Goal: Information Seeking & Learning: Find specific fact

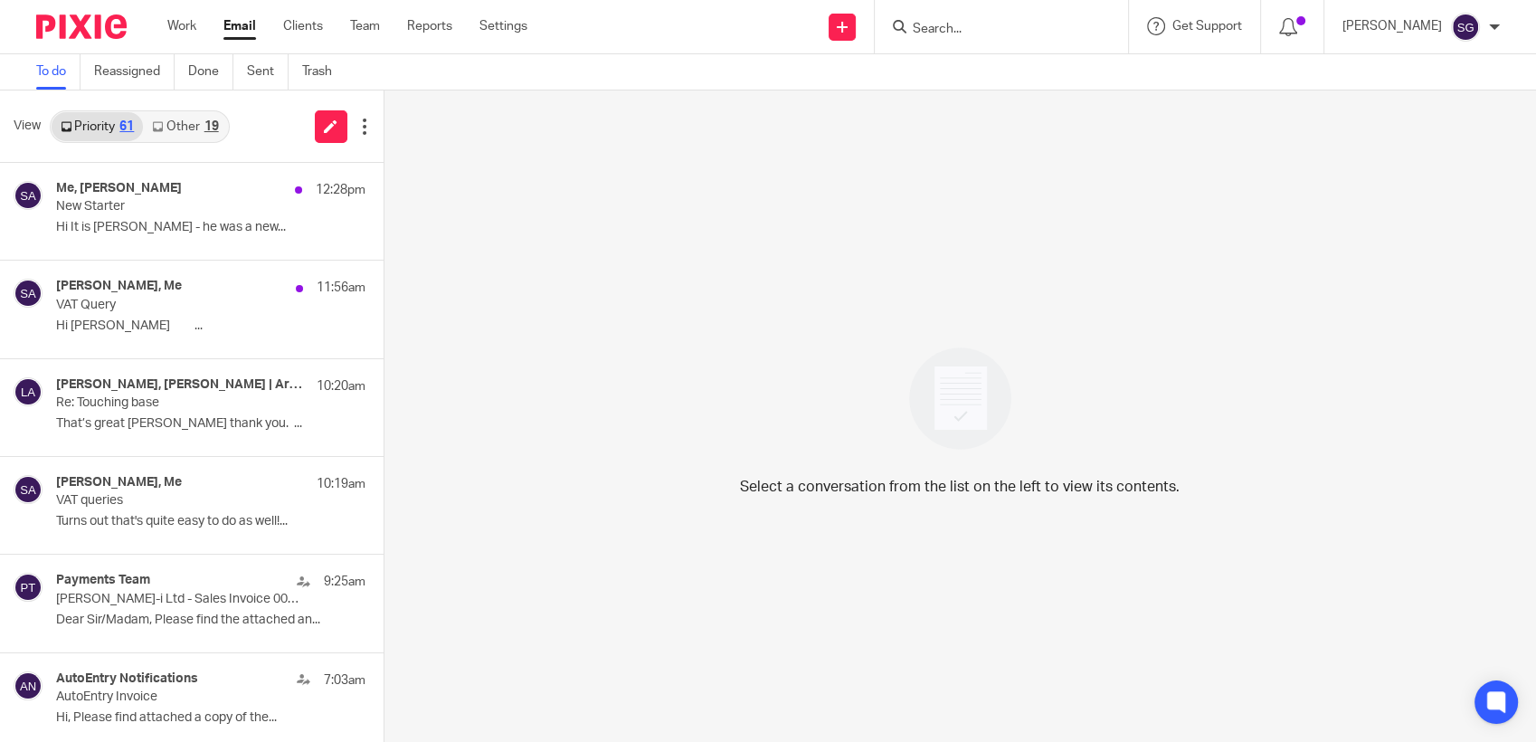
click at [745, 37] on div "Send new email Create task Add client Request signature Get Support Contact via…" at bounding box center [1044, 26] width 981 height 53
click at [1005, 43] on div at bounding box center [1000, 26] width 253 height 53
click at [991, 30] on input "Search" at bounding box center [992, 30] width 163 height 16
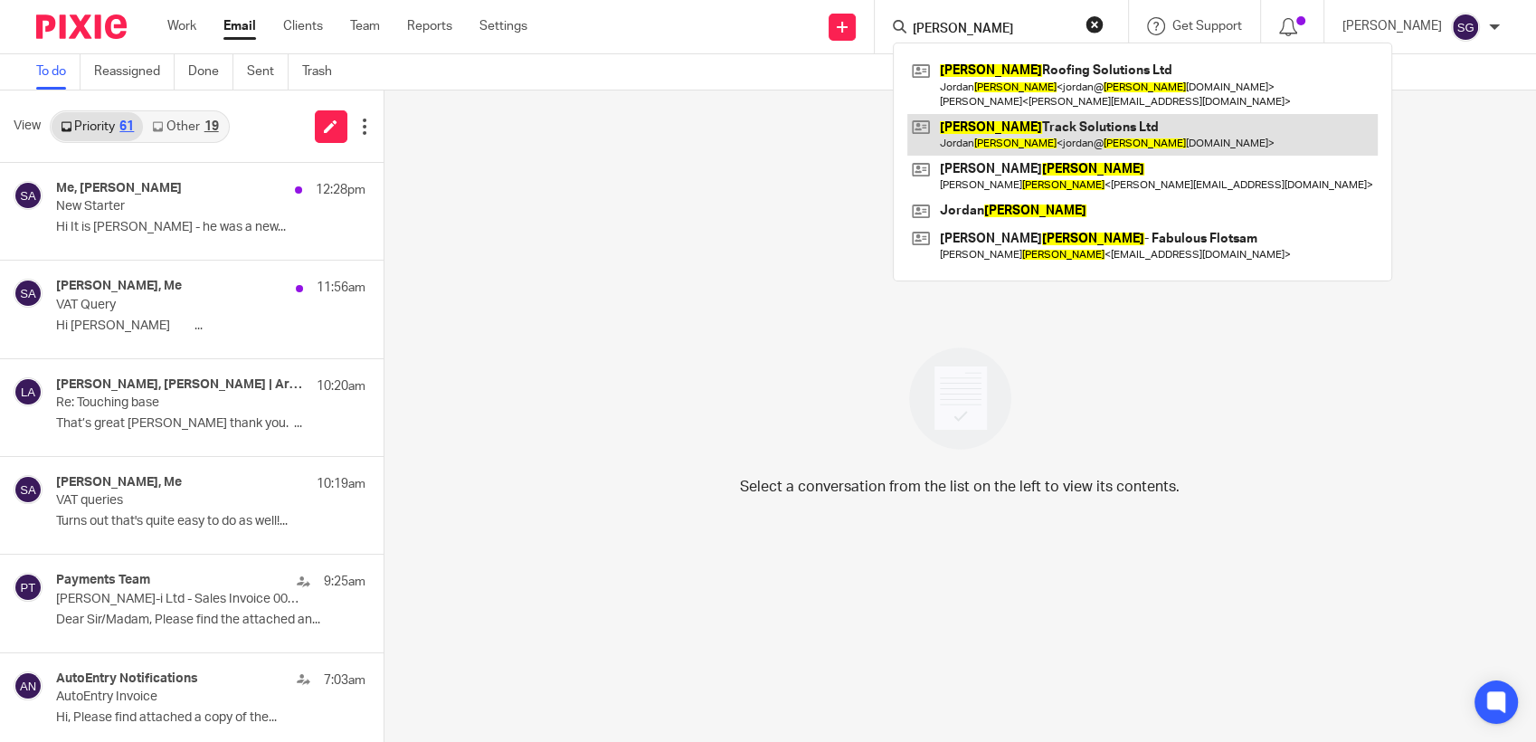
type input "Nelson"
click at [1007, 132] on link at bounding box center [1142, 135] width 470 height 42
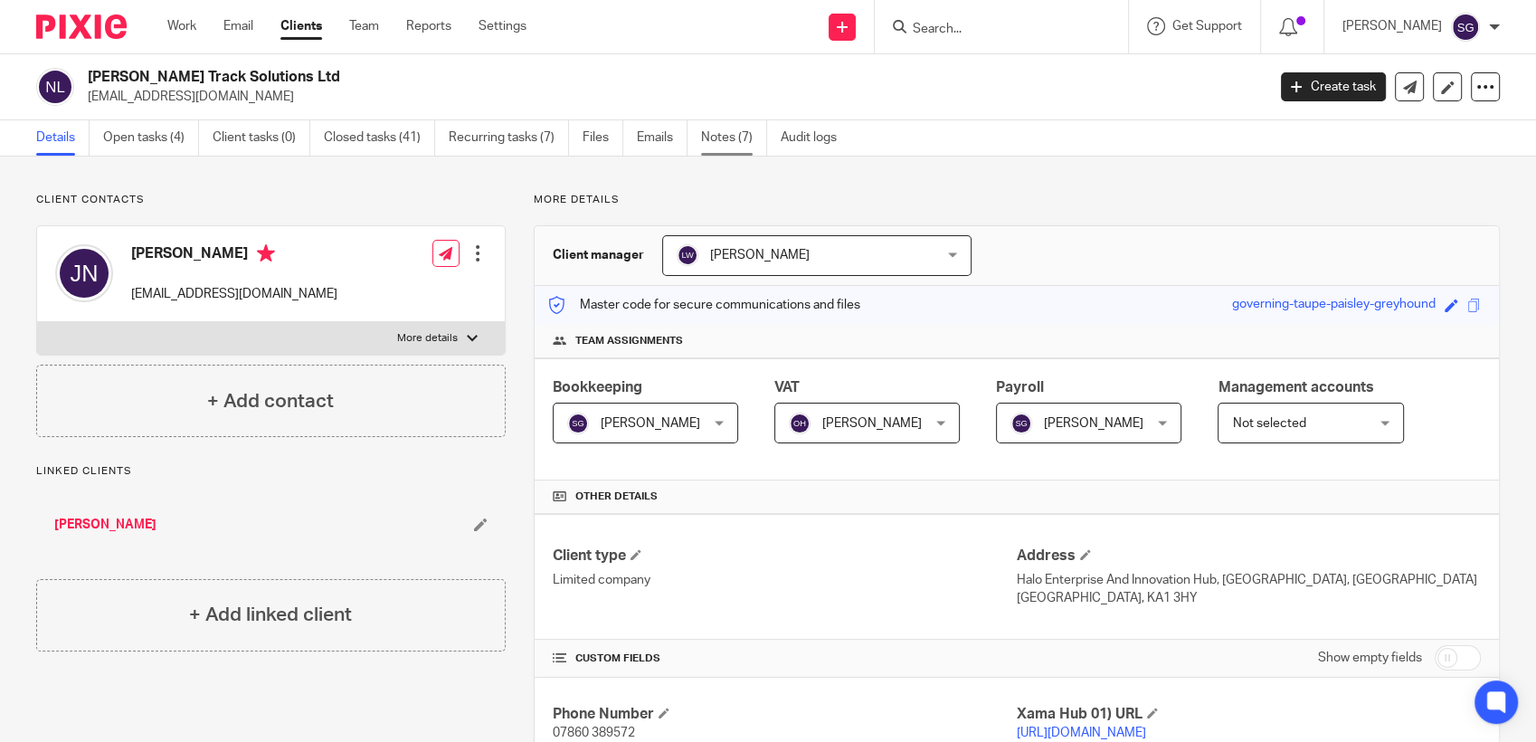
click at [731, 131] on link "Notes (7)" at bounding box center [734, 137] width 66 height 35
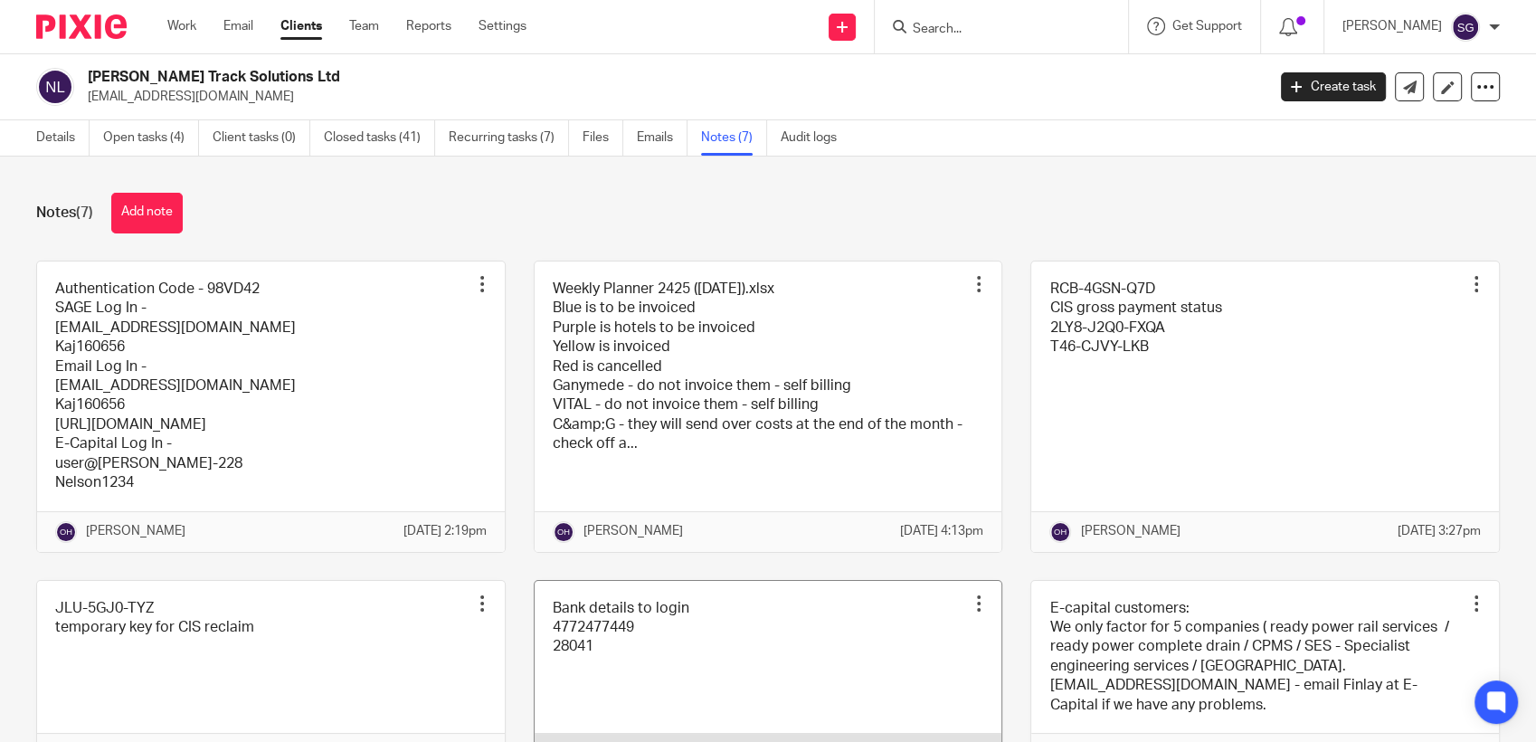
scroll to position [316, 0]
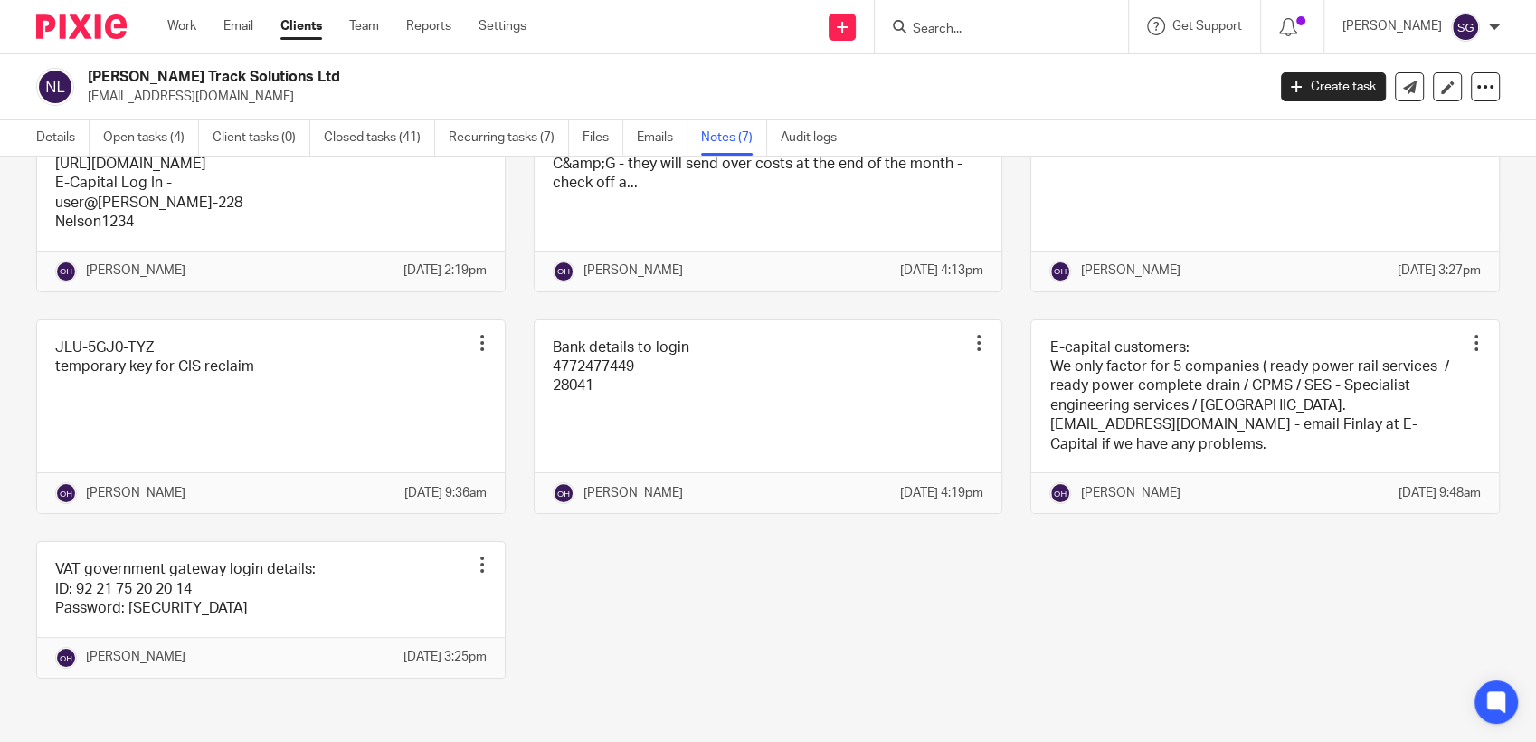
click at [819, 586] on div "Authentication Code - 98VD42 SAGE Log In - info@nelsontracksolutions.com Kaj160…" at bounding box center [753, 352] width 1491 height 705
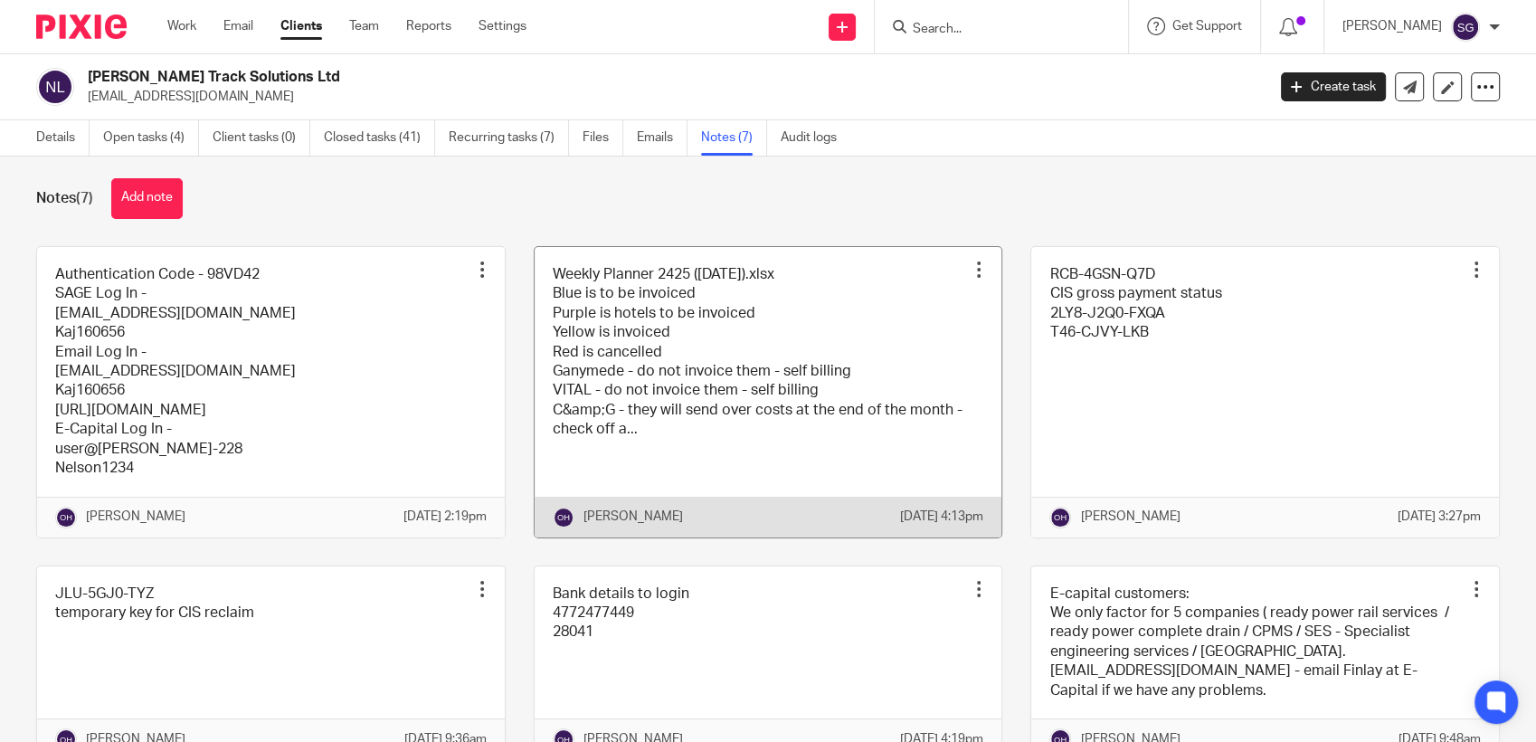
click at [784, 391] on link at bounding box center [768, 392] width 468 height 290
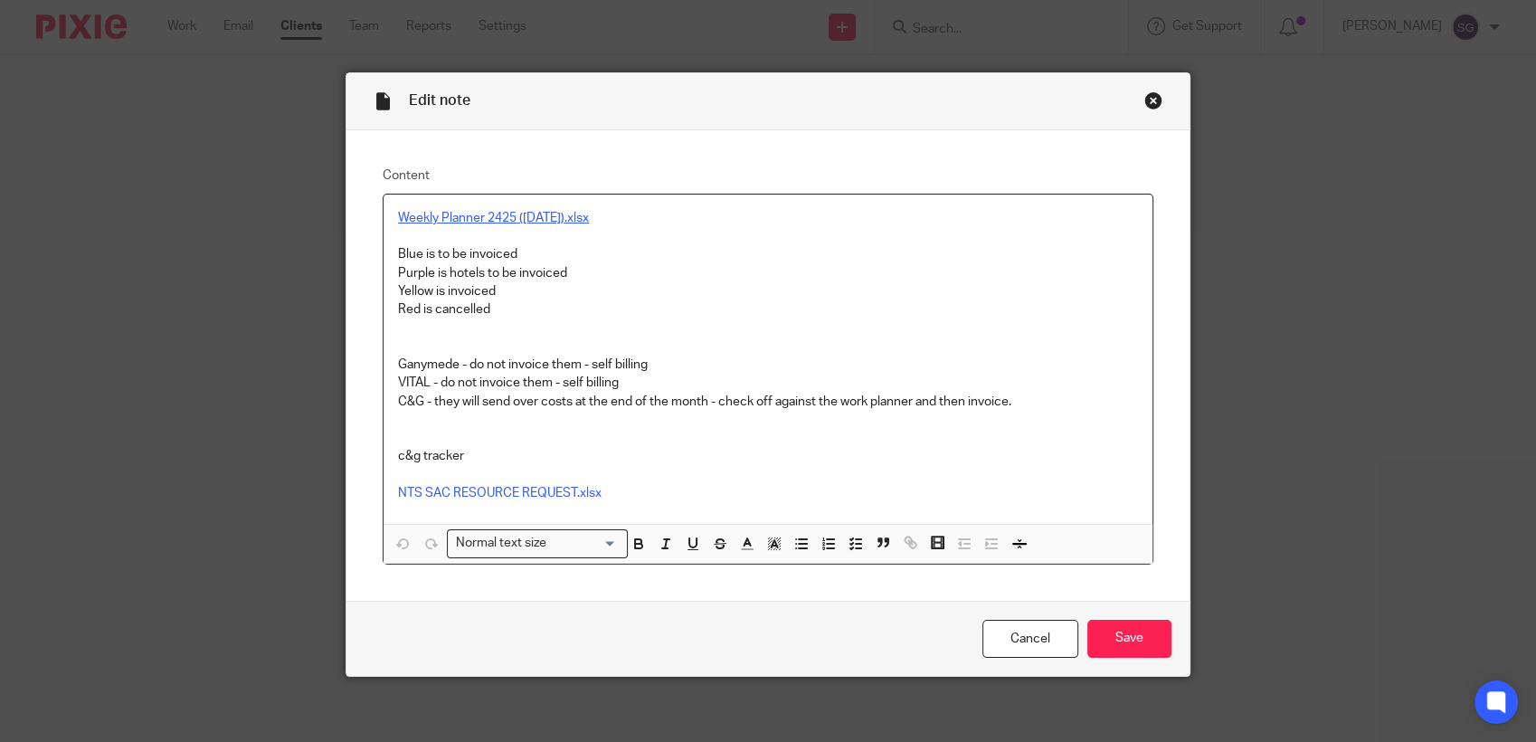
click at [470, 217] on link "Weekly Planner 2425 ([DATE]).xlsx" at bounding box center [493, 218] width 191 height 13
click at [1029, 633] on link "Cancel" at bounding box center [1030, 638] width 96 height 39
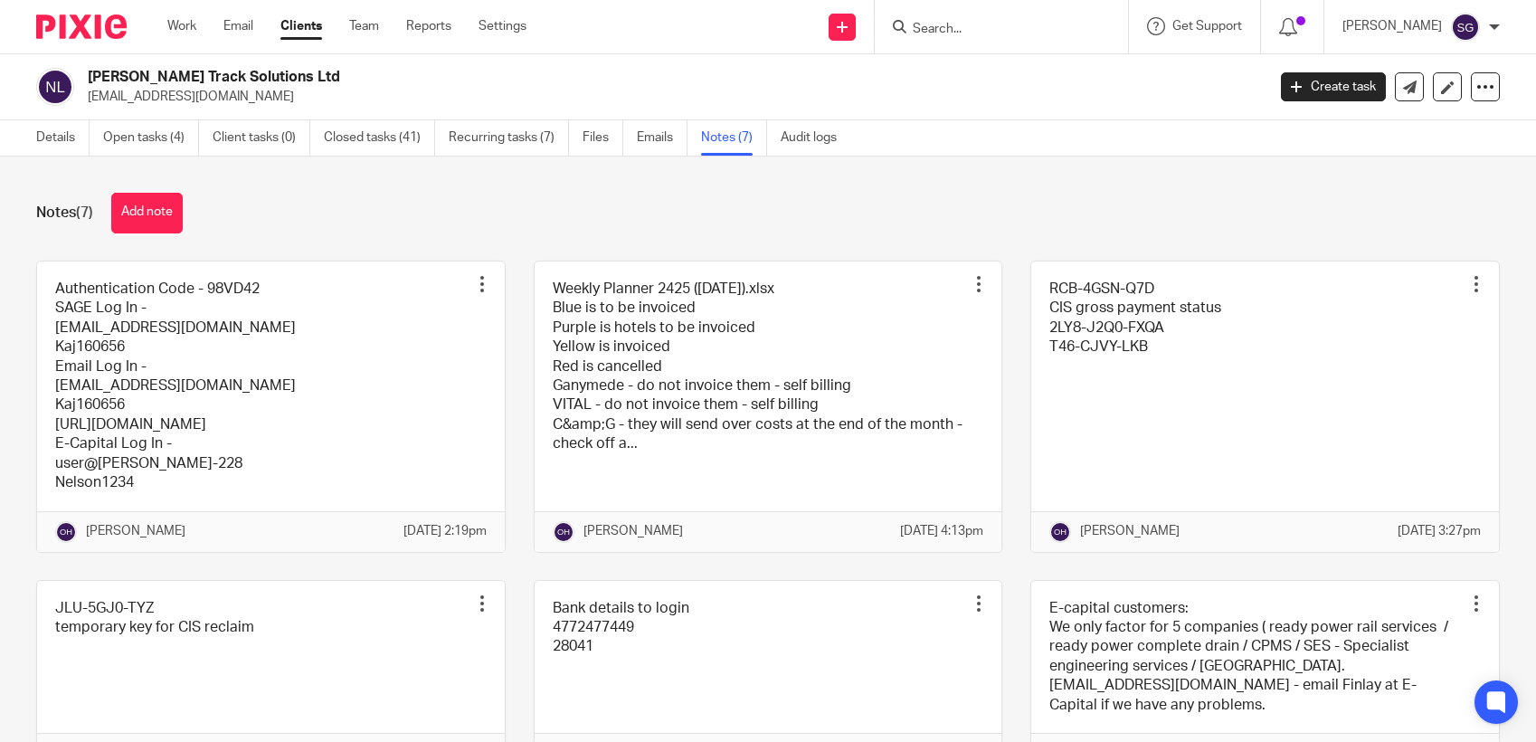
click at [237, 24] on link "Email" at bounding box center [238, 26] width 30 height 18
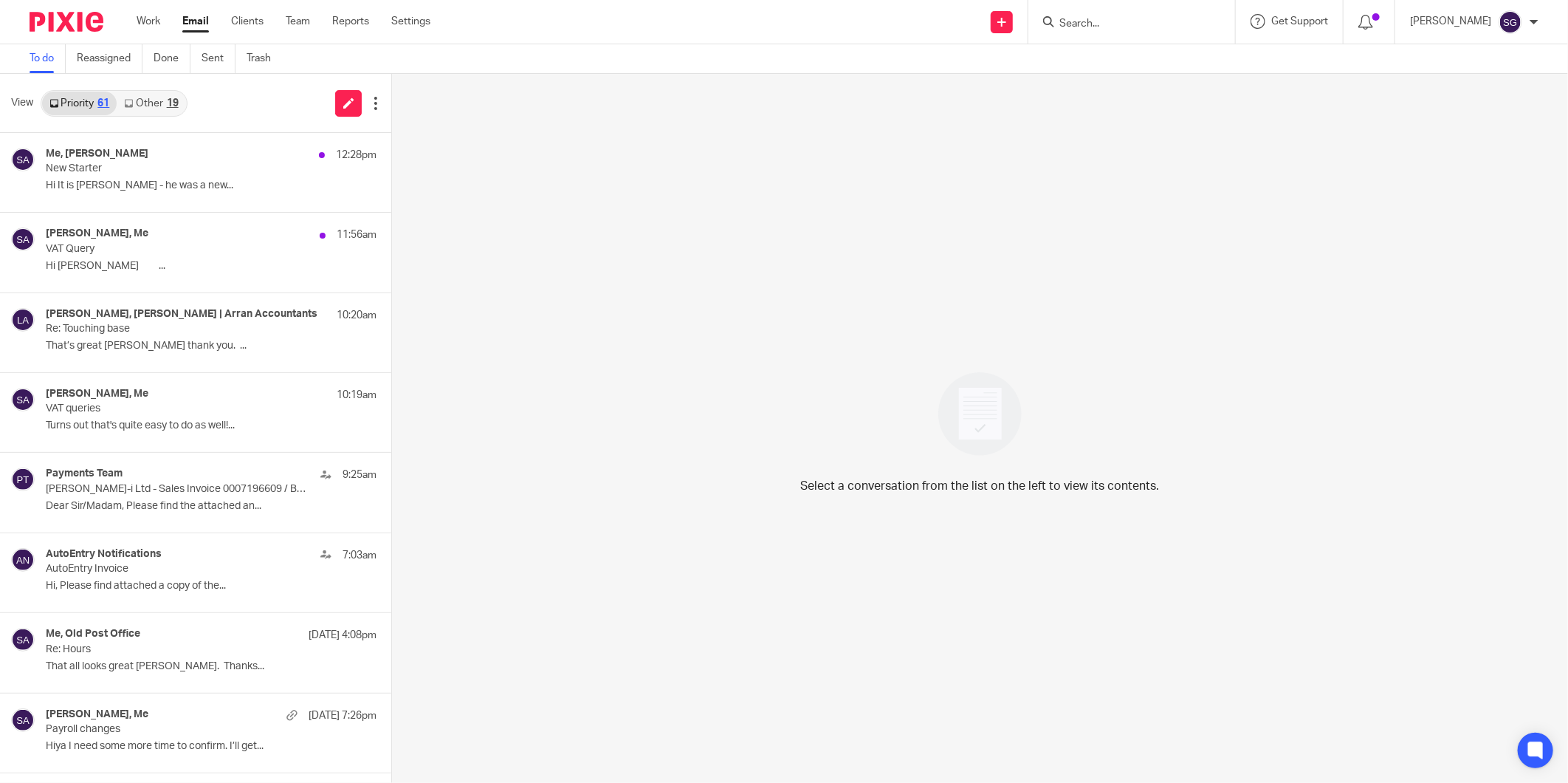
click at [1110, 20] on input "Search" at bounding box center [1124, 24] width 133 height 13
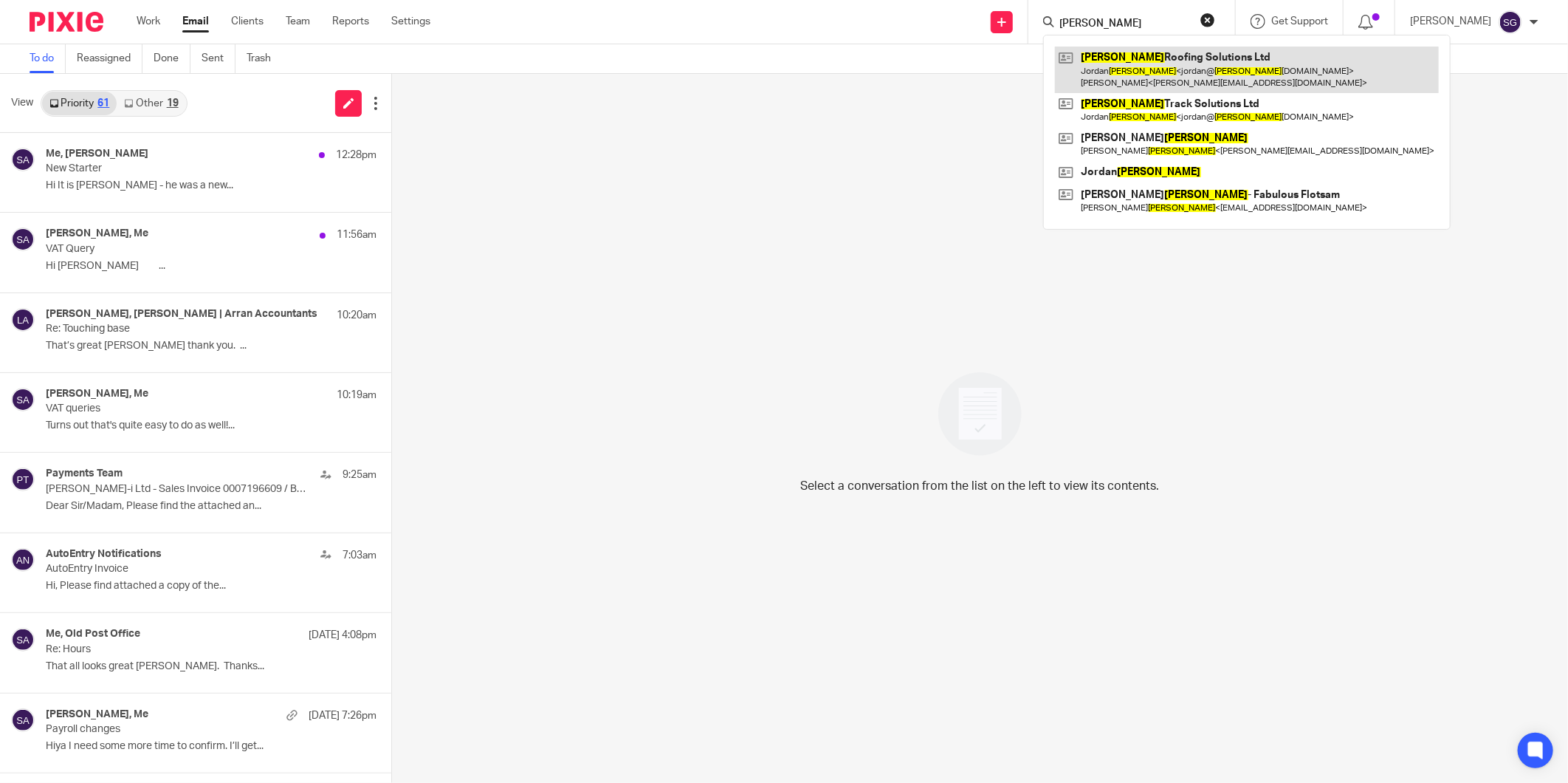
type input "[PERSON_NAME]"
click at [1161, 65] on link at bounding box center [1246, 69] width 384 height 46
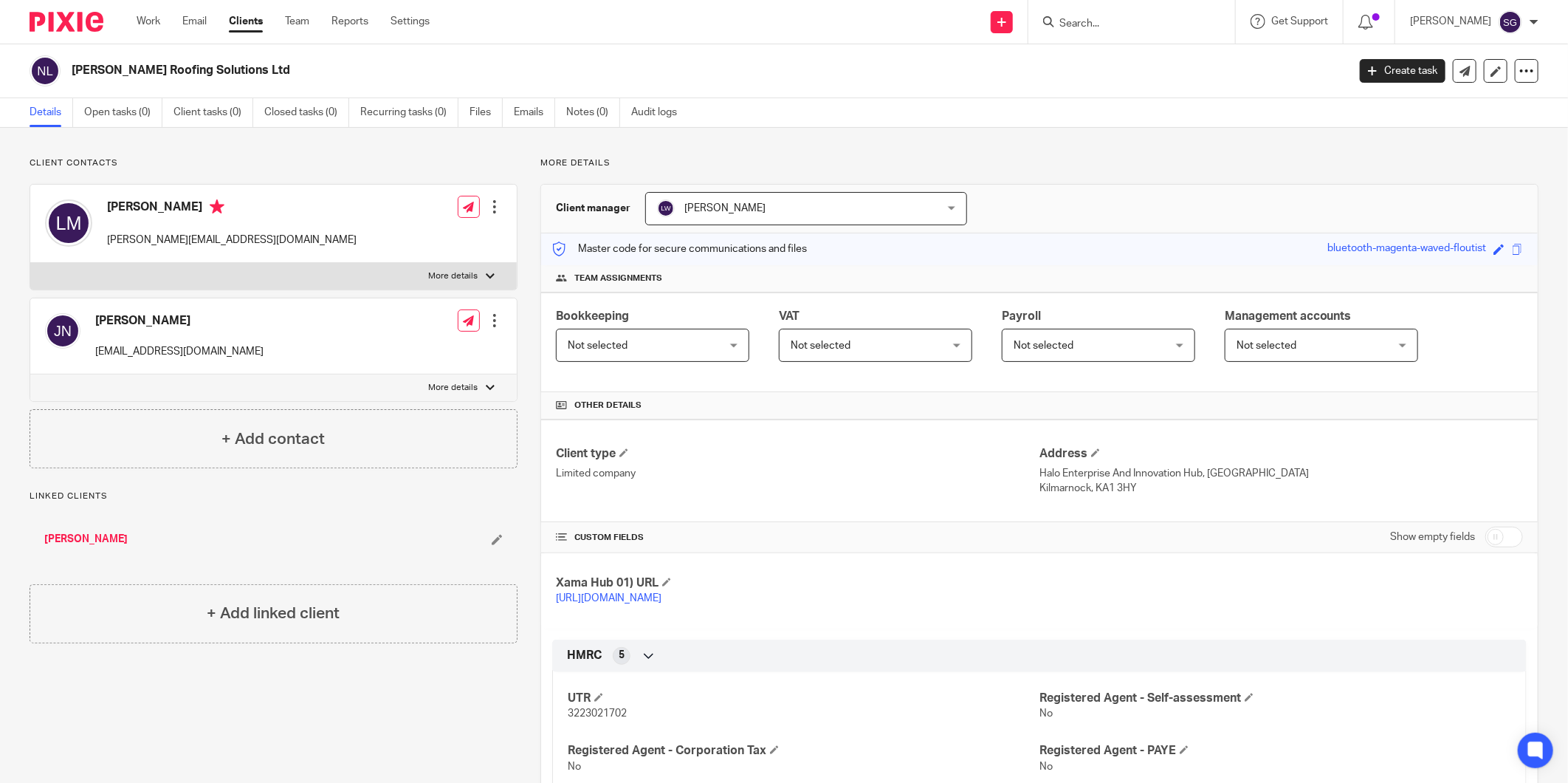
click at [1086, 30] on form at bounding box center [1136, 21] width 158 height 19
click at [1088, 23] on input "Search" at bounding box center [1124, 24] width 133 height 13
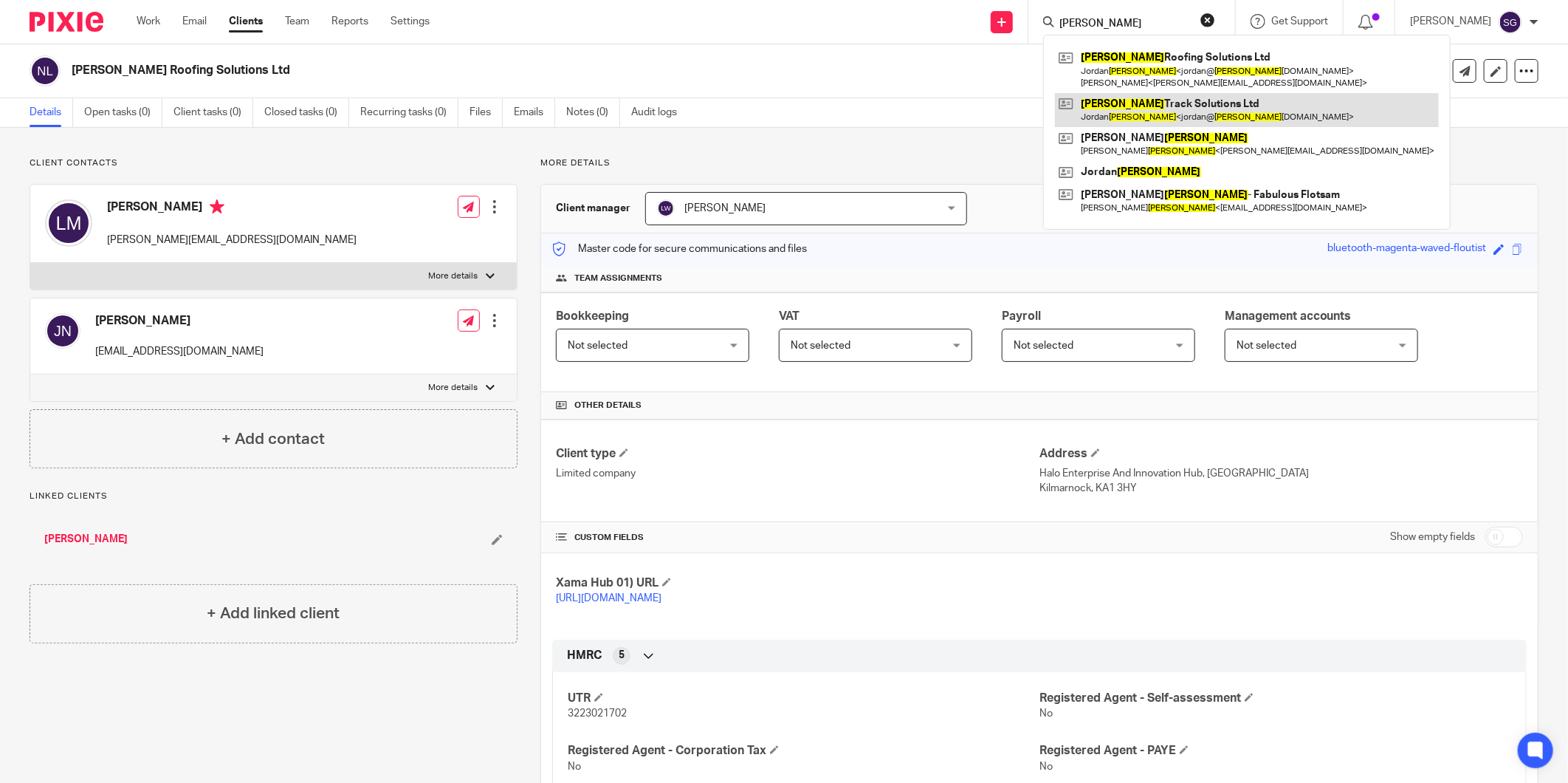
type input "nelson"
click at [1099, 105] on link at bounding box center [1246, 110] width 384 height 34
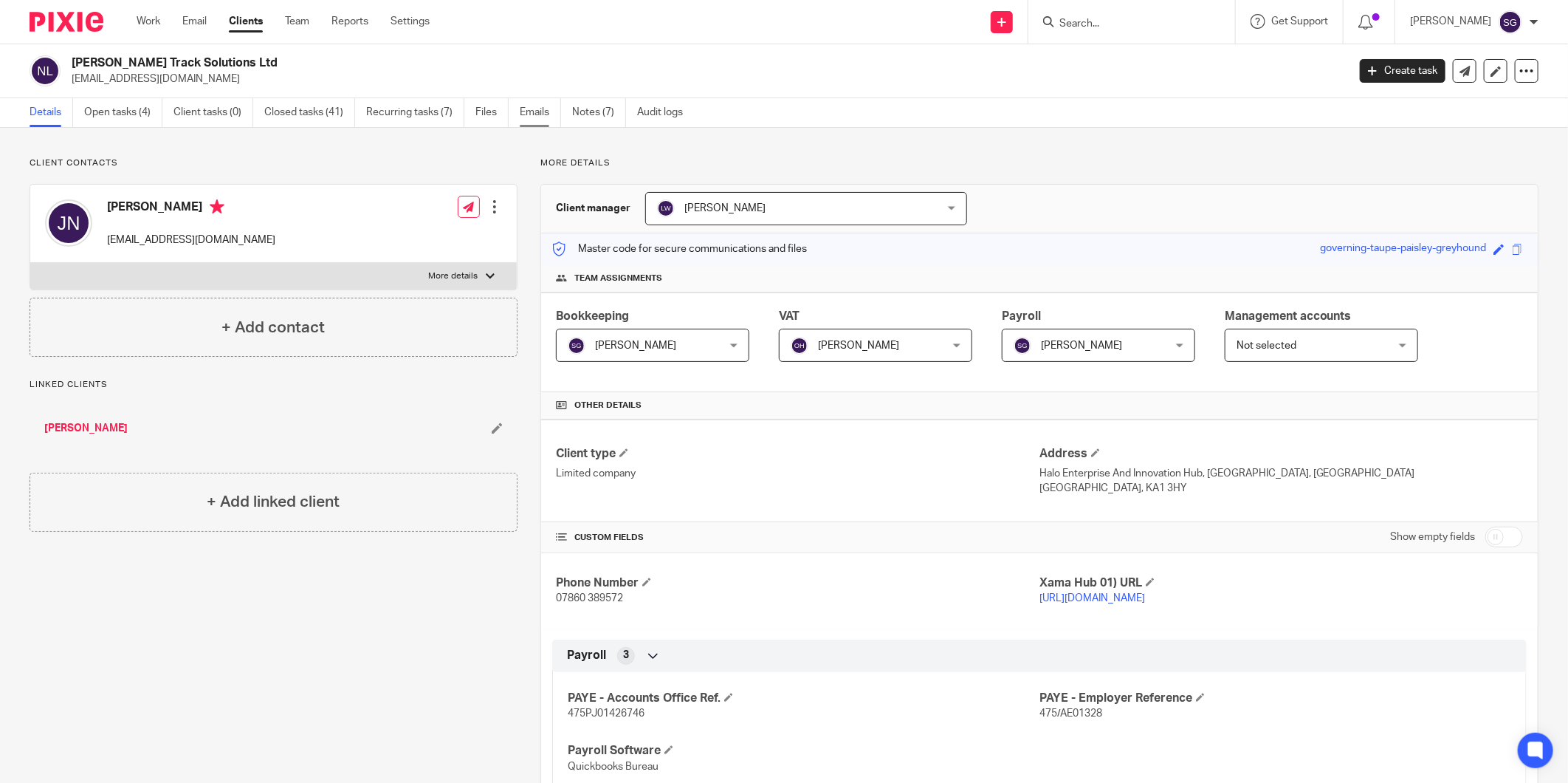
click at [543, 109] on link "Emails" at bounding box center [540, 112] width 42 height 29
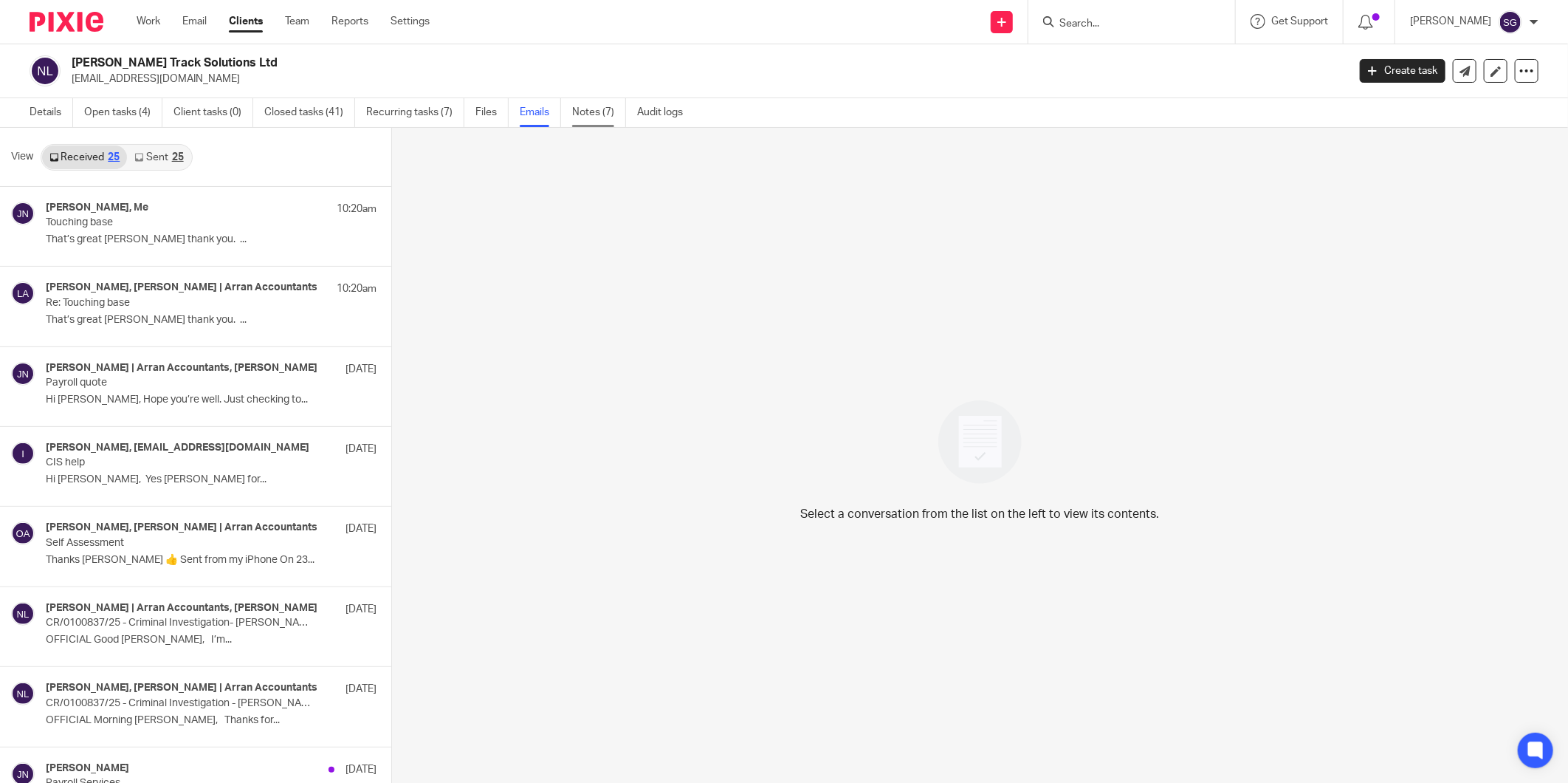
click at [589, 114] on link "Notes (7)" at bounding box center [599, 112] width 54 height 29
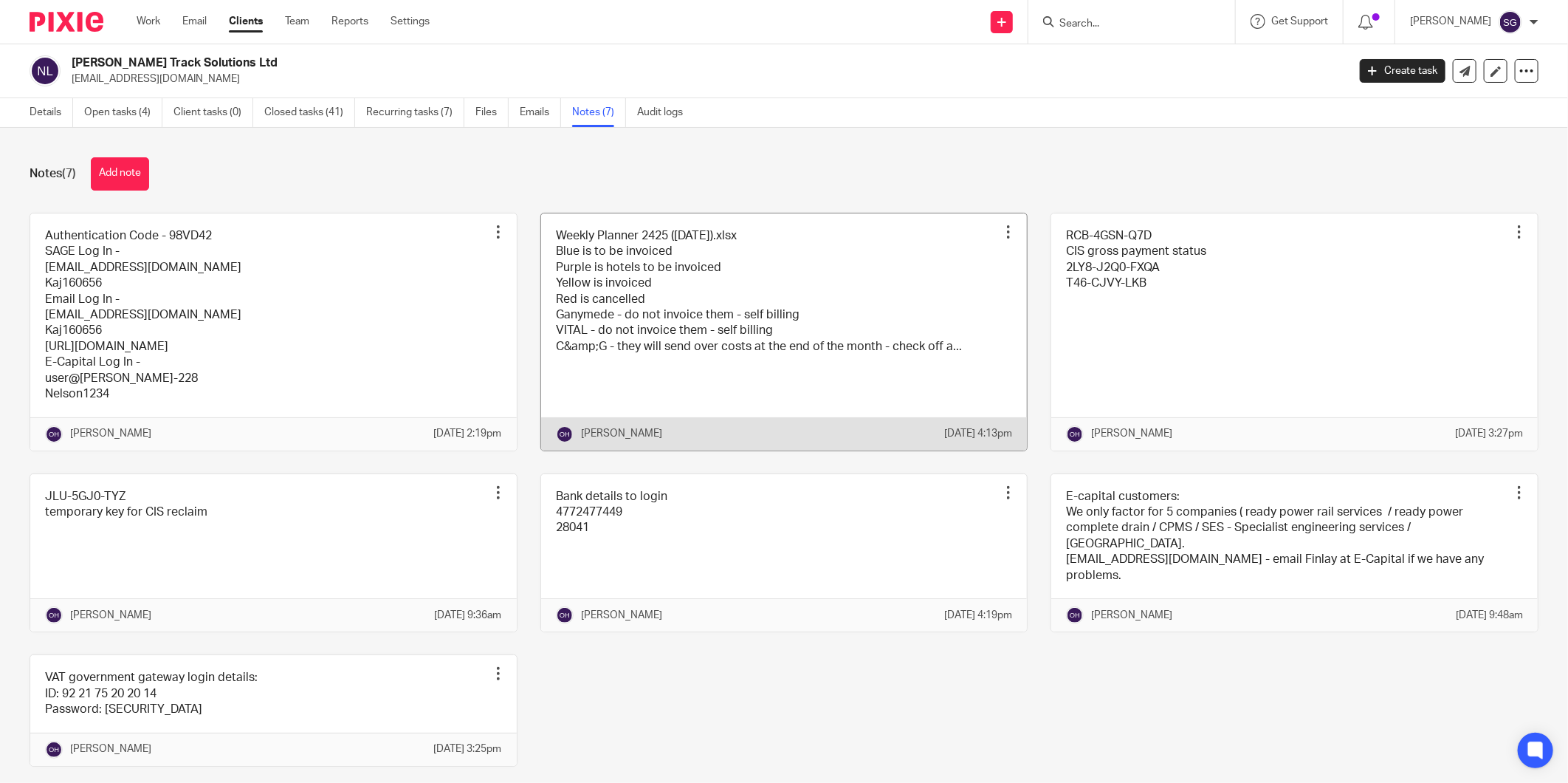
click at [753, 326] on link at bounding box center [784, 331] width 486 height 237
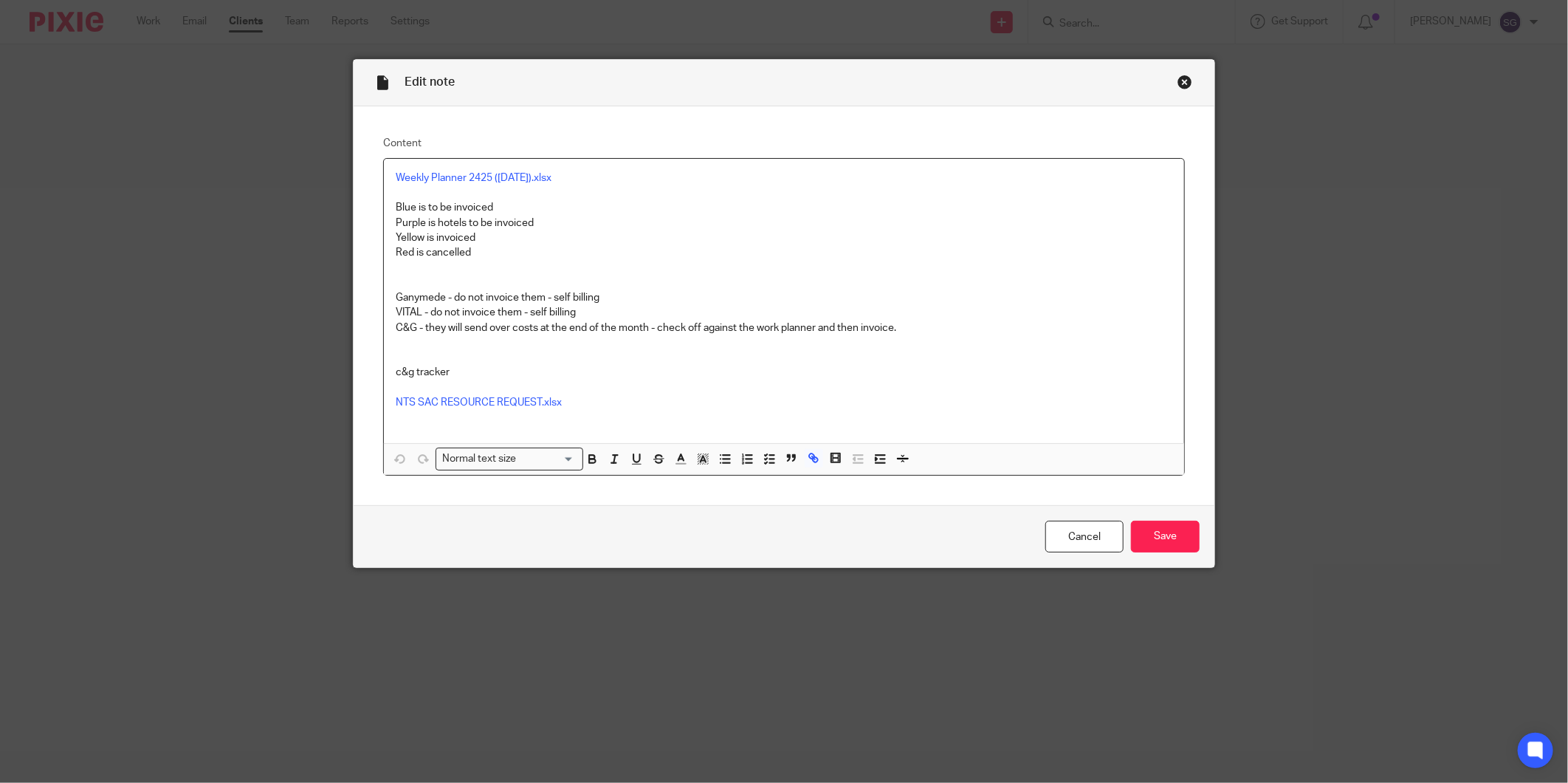
click at [1177, 79] on div "Close this dialog window" at bounding box center [1184, 82] width 15 height 15
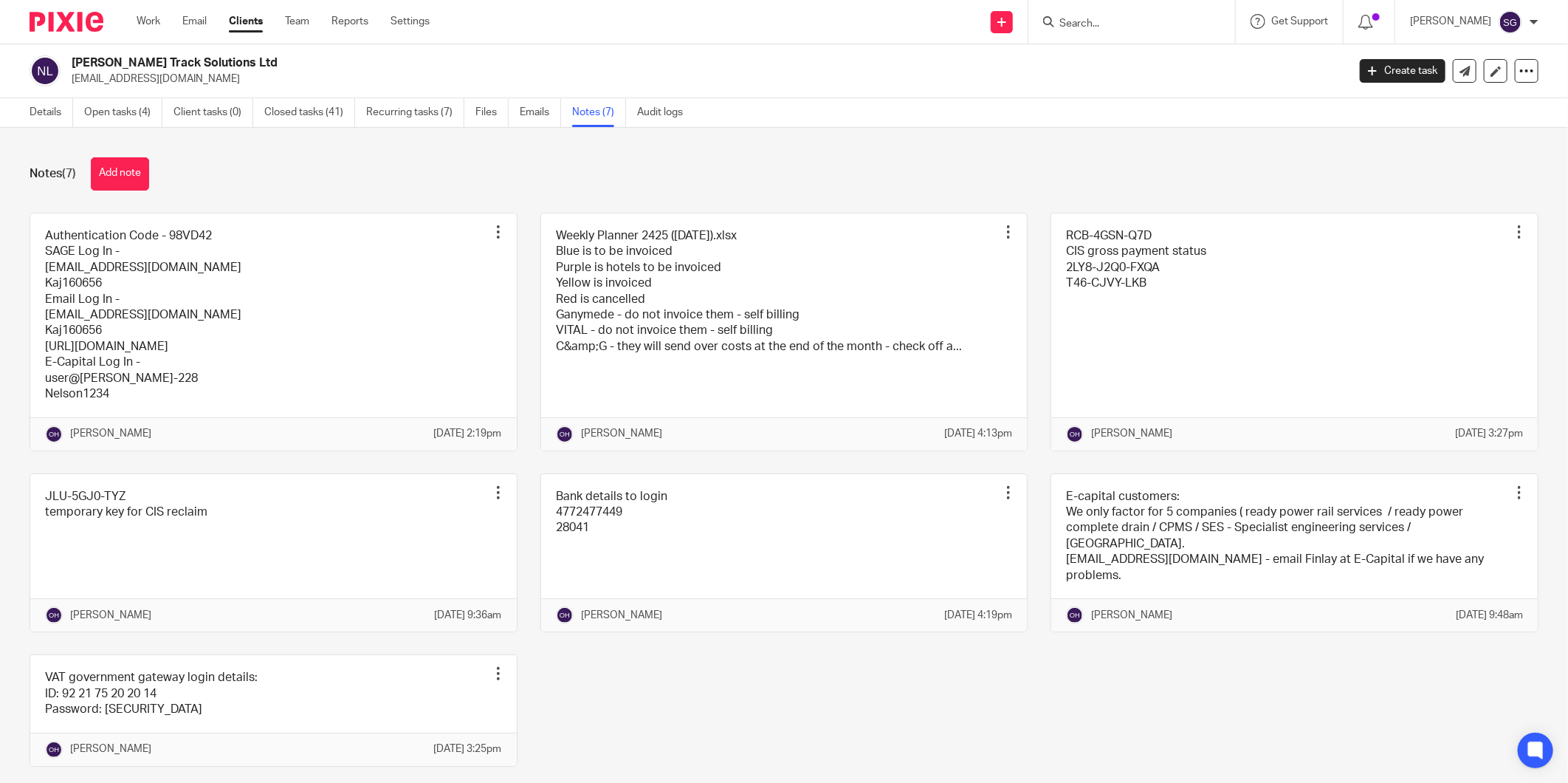
click at [1103, 22] on input "Search" at bounding box center [1124, 24] width 133 height 13
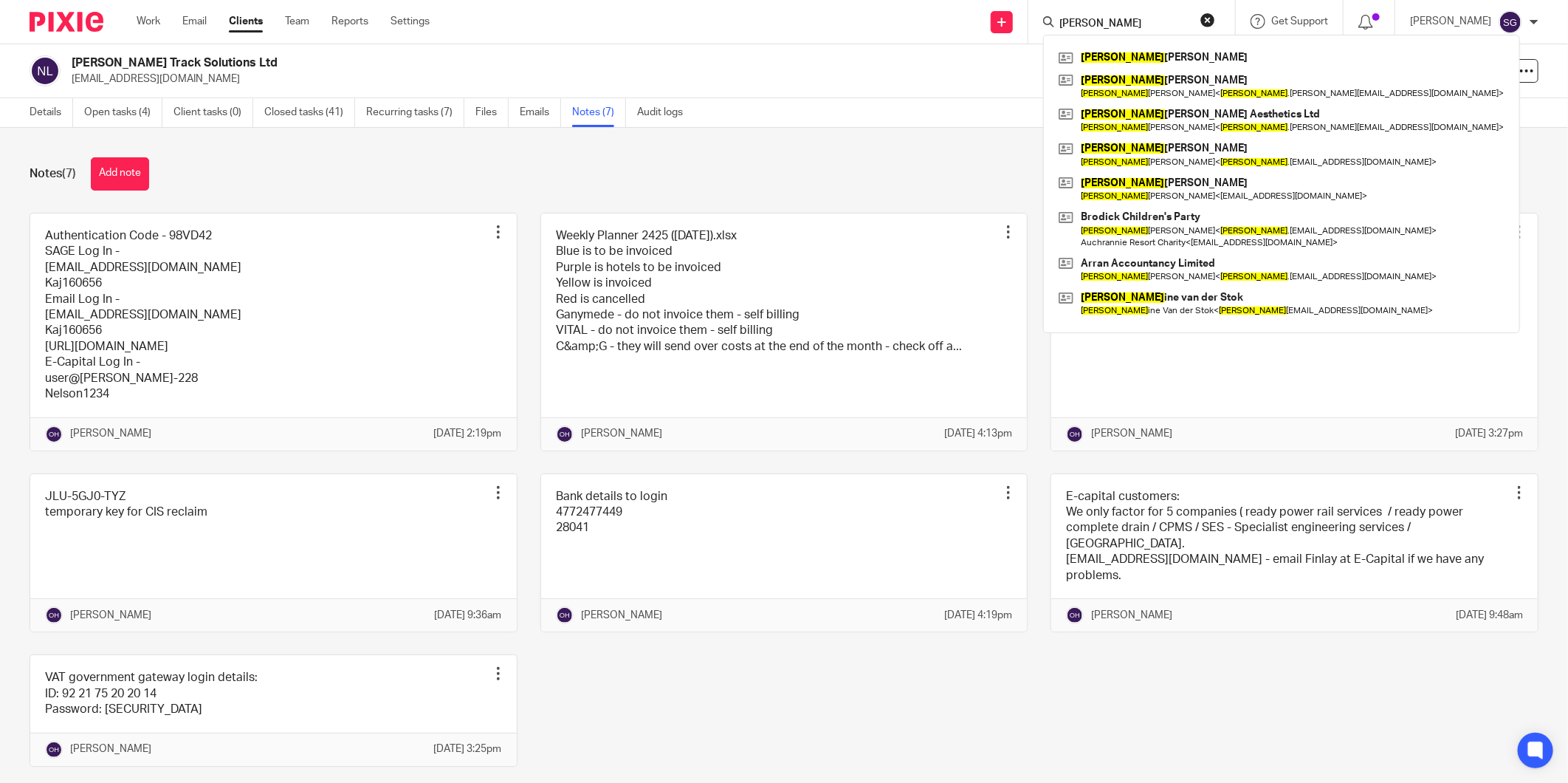
type input "[PERSON_NAME]"
drag, startPoint x: 871, startPoint y: 167, endPoint x: 964, endPoint y: 157, distance: 93.5
click at [872, 167] on div "Notes (7) Add note" at bounding box center [784, 174] width 1508 height 33
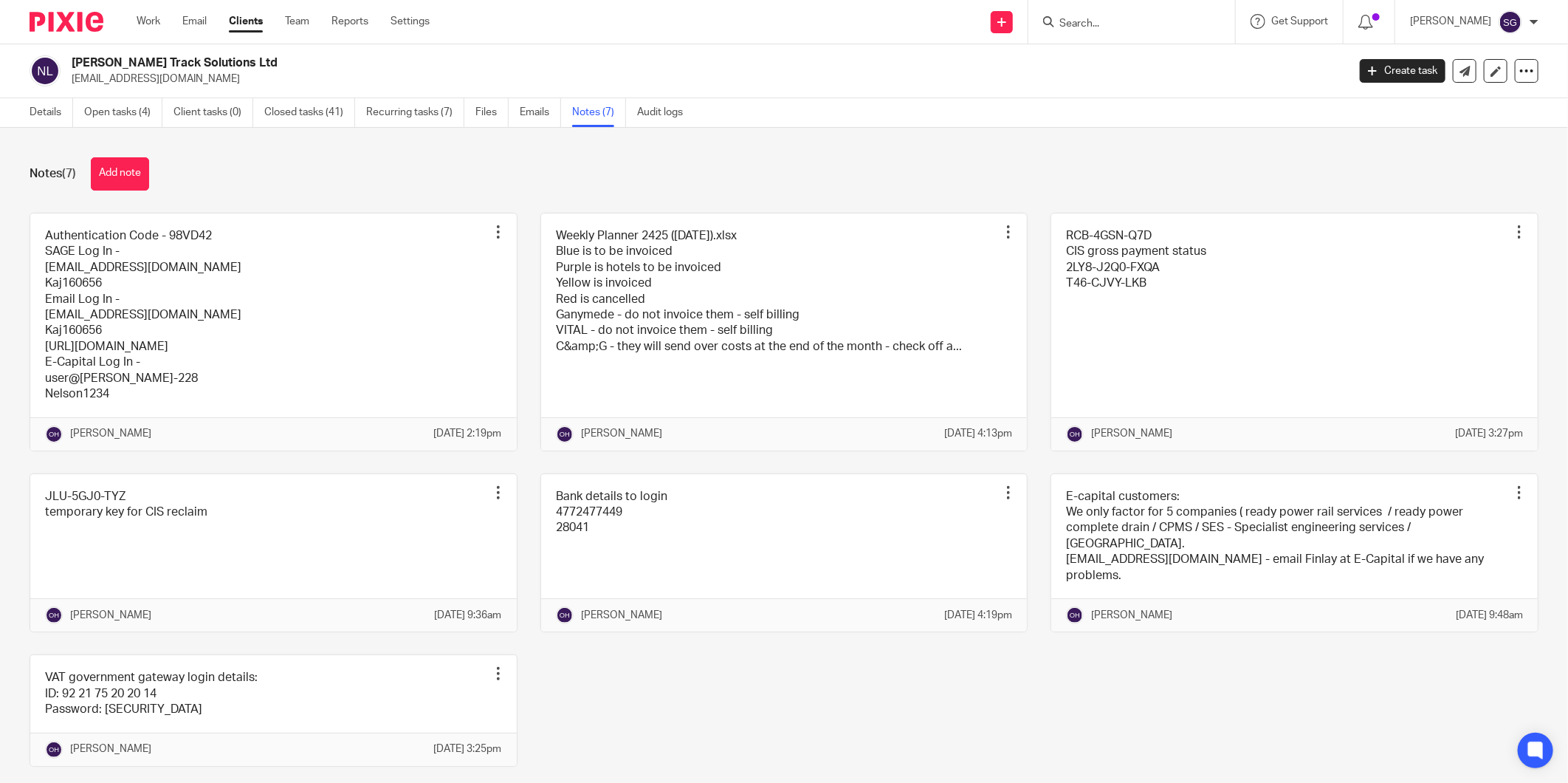
click at [1086, 23] on input "Search" at bounding box center [1124, 24] width 133 height 13
type input "s"
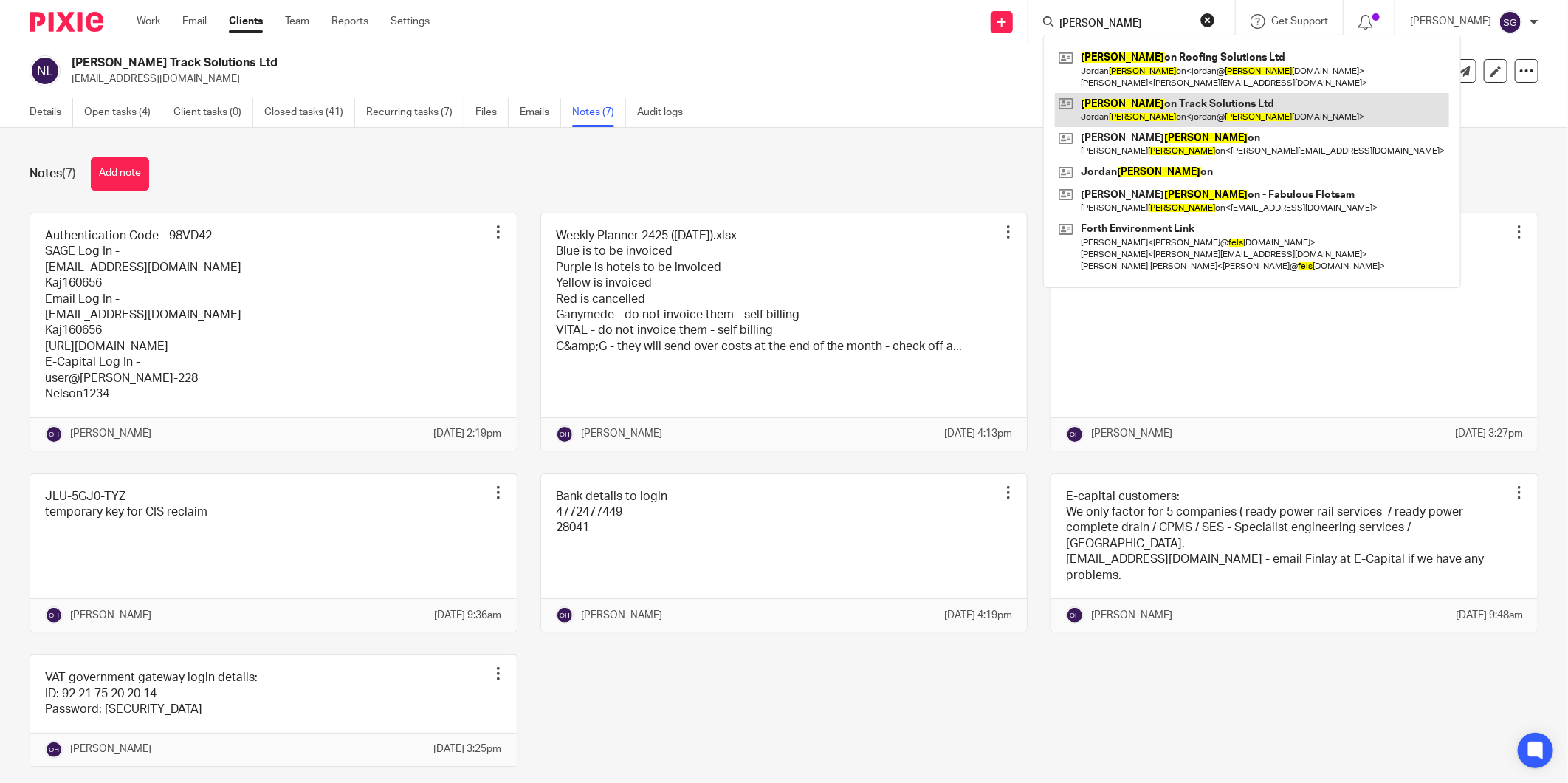
type input "nels"
click at [1148, 102] on link at bounding box center [1251, 110] width 394 height 34
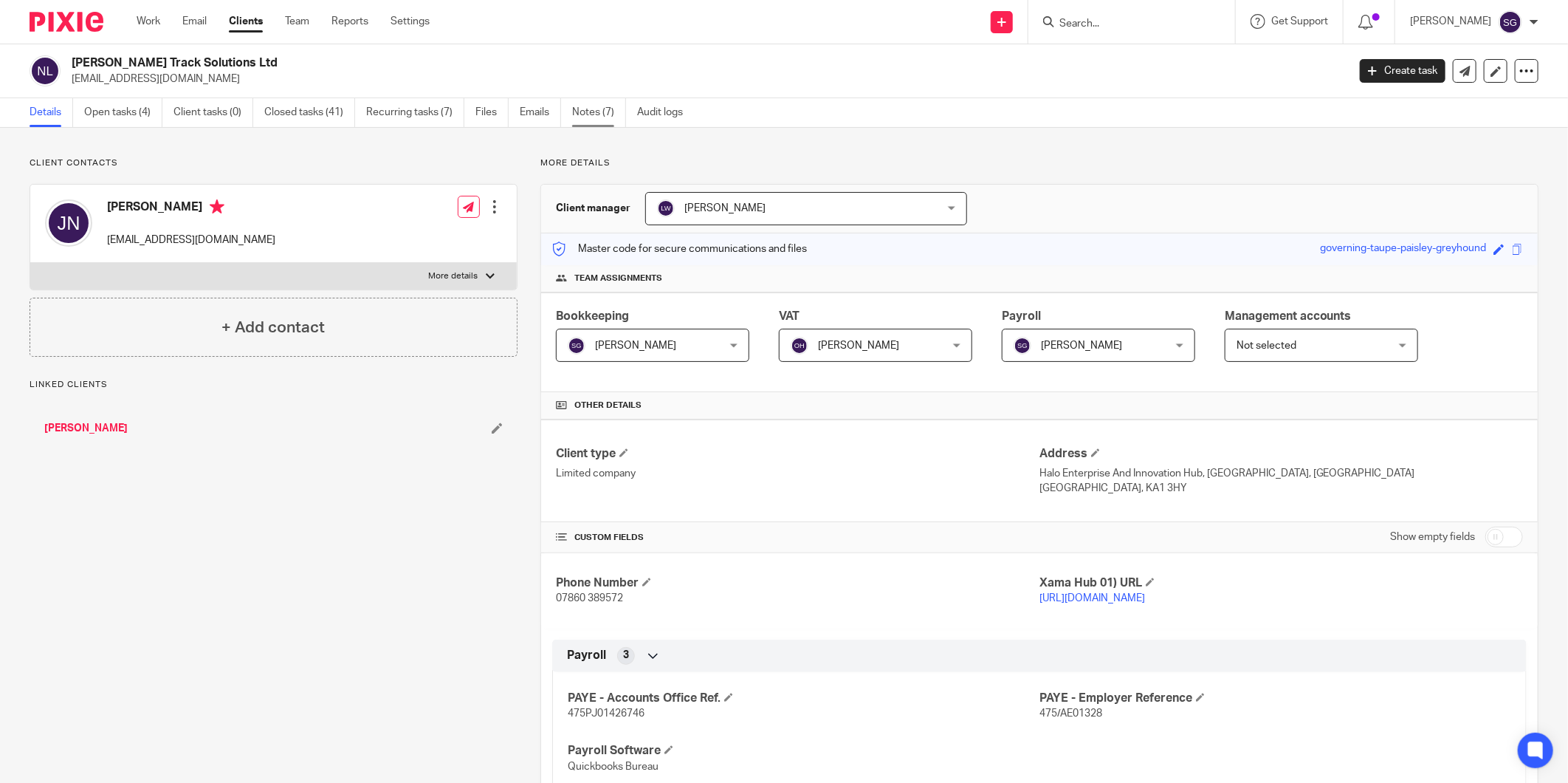
click at [582, 112] on link "Notes (7)" at bounding box center [599, 112] width 54 height 29
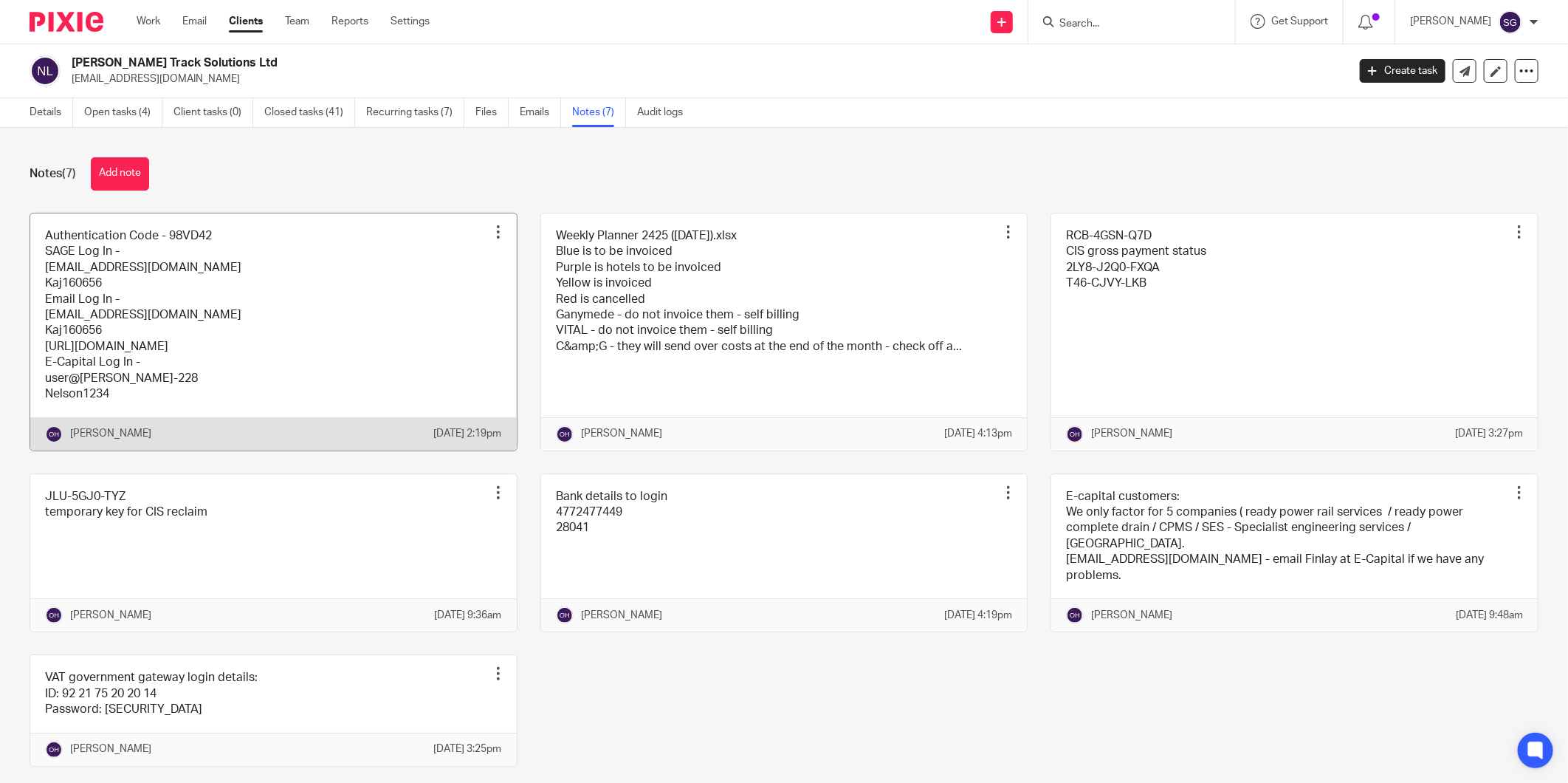
click at [311, 359] on link at bounding box center [273, 331] width 486 height 237
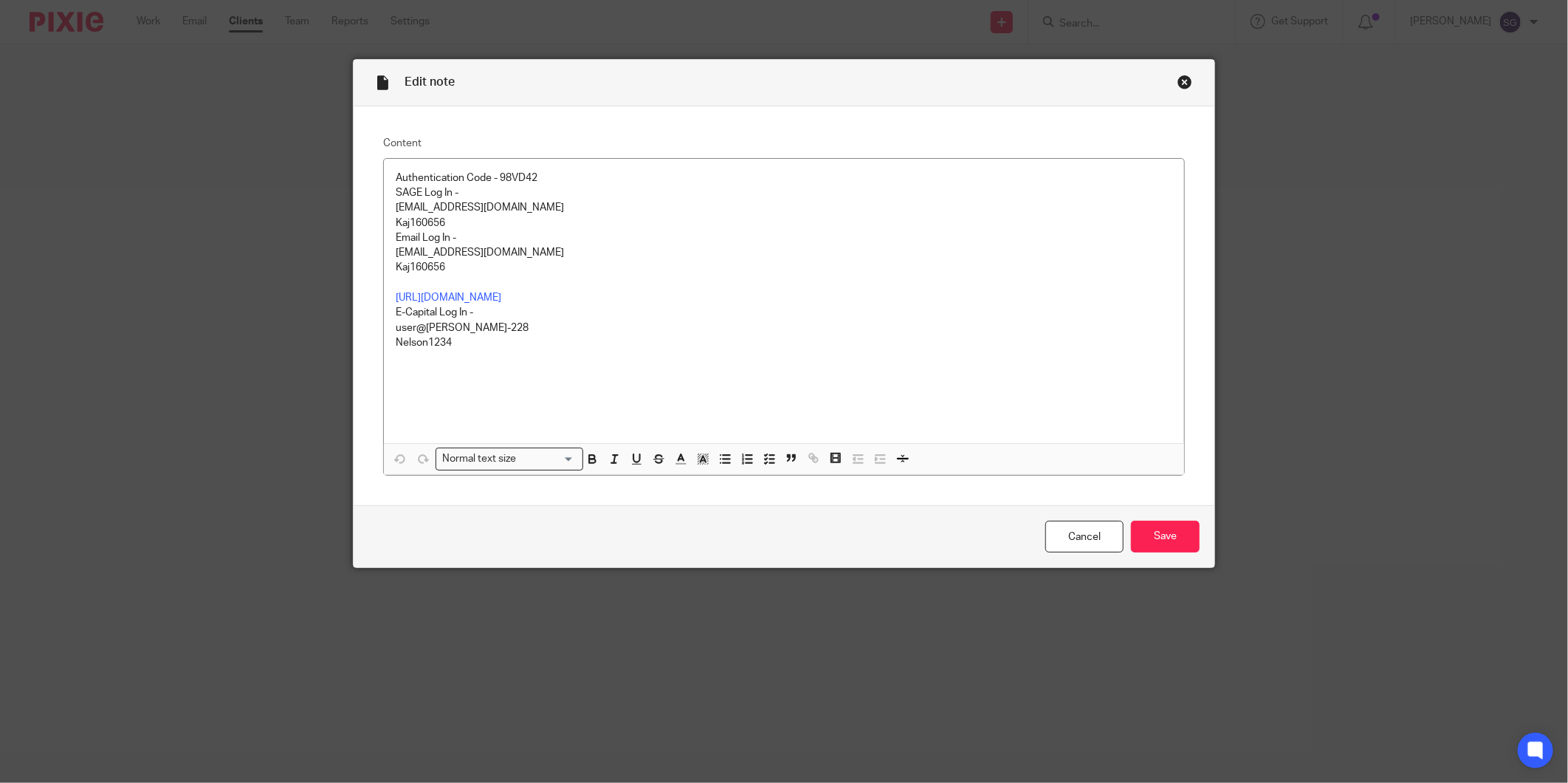
click at [1177, 79] on div "Close this dialog window" at bounding box center [1184, 82] width 15 height 15
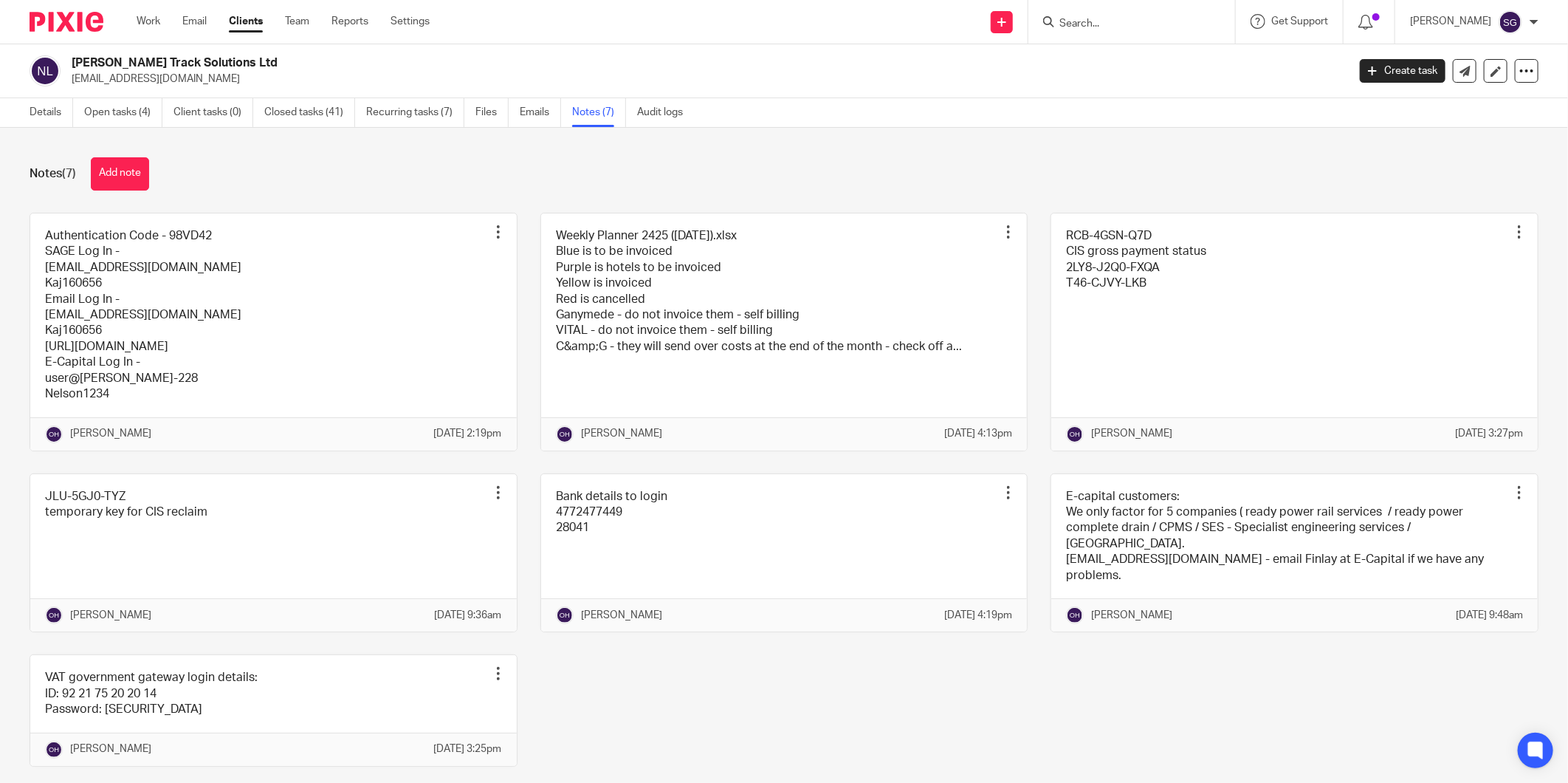
click at [799, 180] on div "Notes (7) Add note" at bounding box center [784, 174] width 1508 height 33
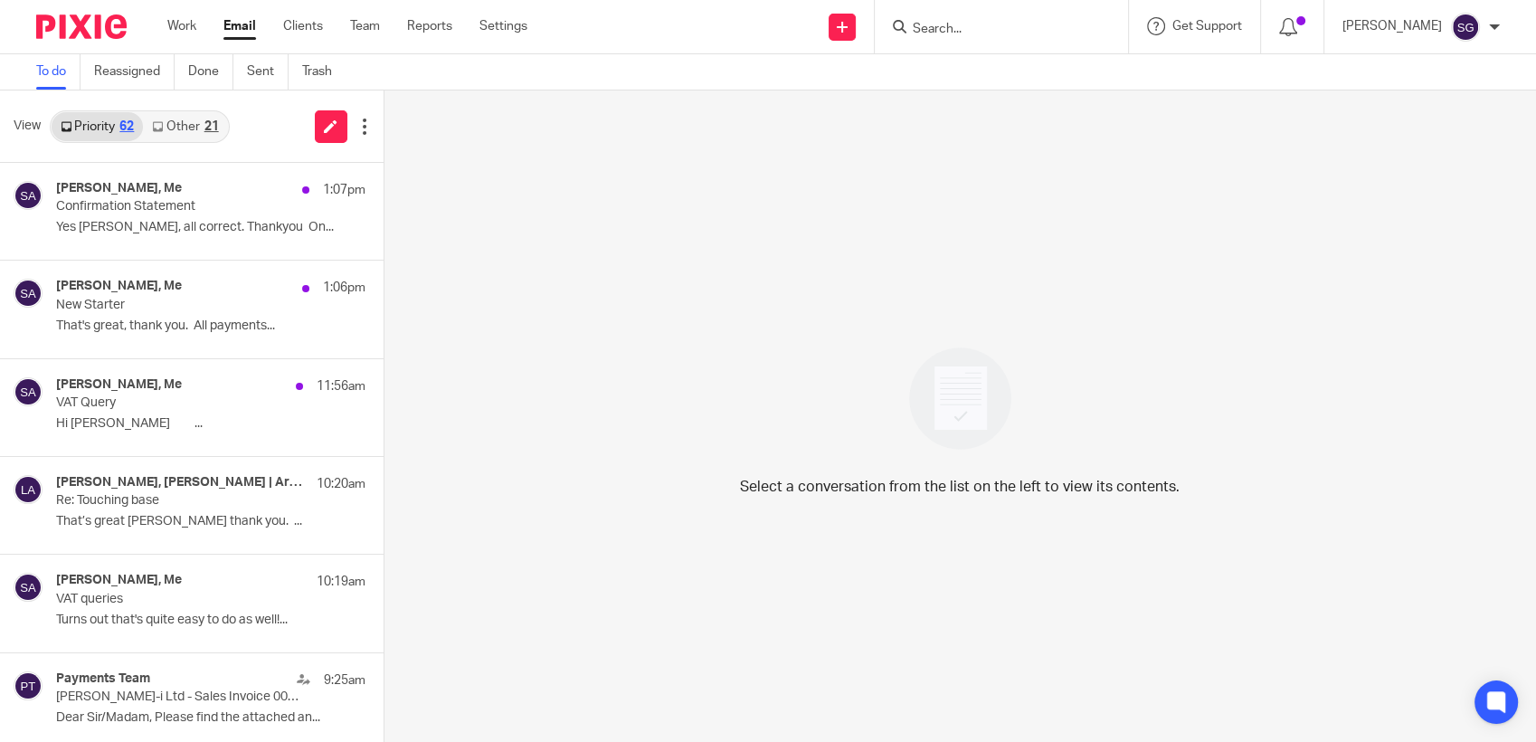
click at [630, 53] on div "Work Email Clients Team Reports Settings Work Email Clients Team Reports Settin…" at bounding box center [768, 27] width 1536 height 54
click at [990, 29] on input "Search" at bounding box center [992, 30] width 163 height 16
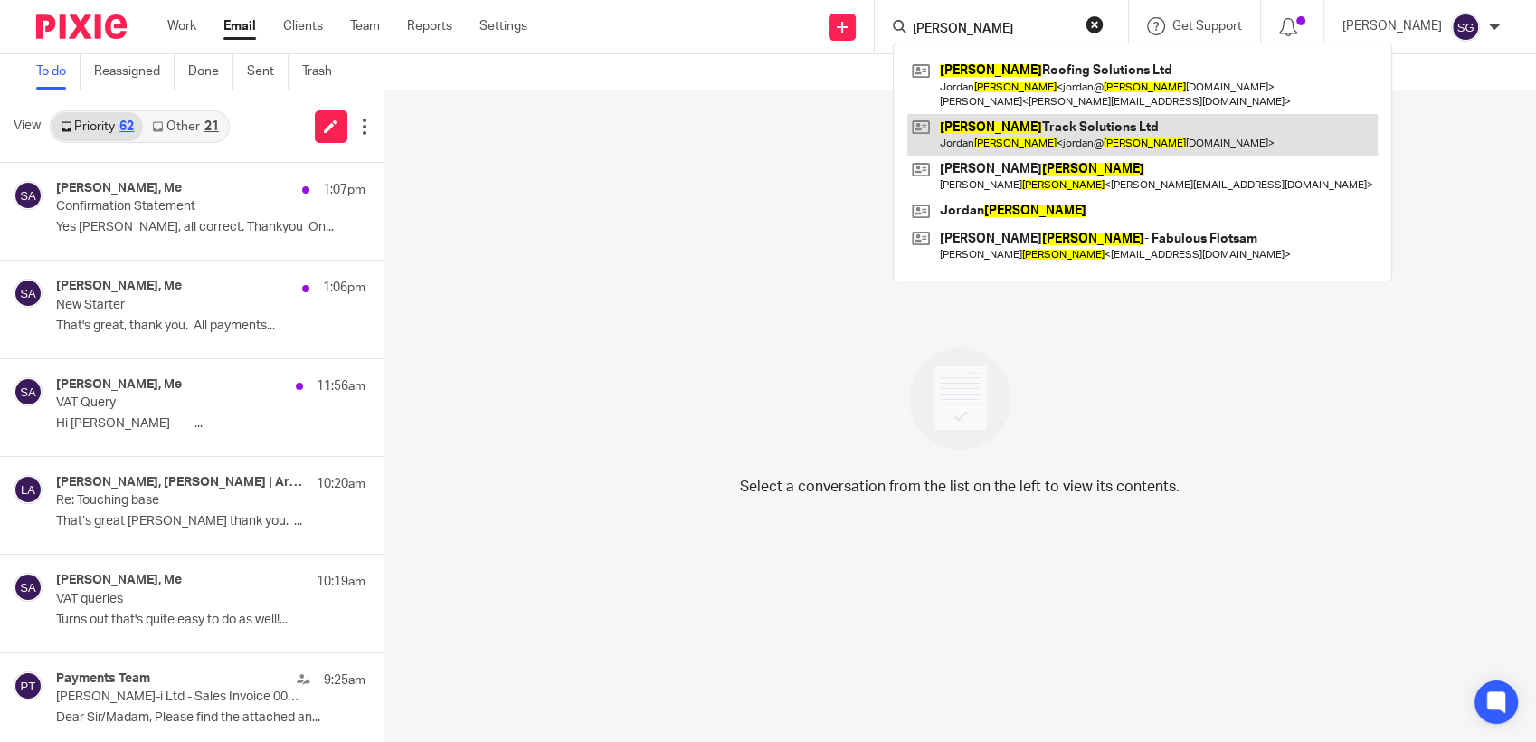
type input "nelson"
click at [1020, 137] on link at bounding box center [1142, 135] width 470 height 42
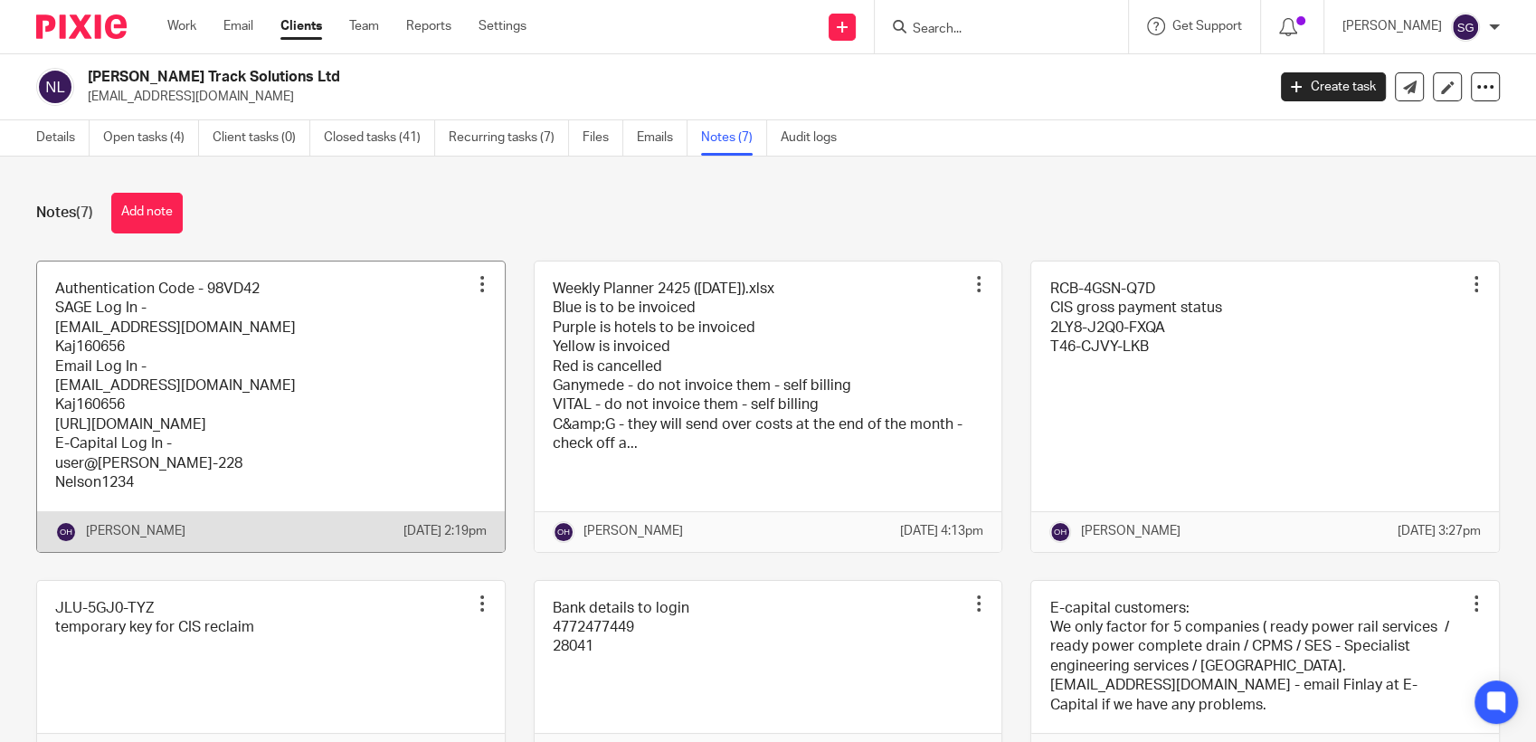
click at [263, 403] on link at bounding box center [271, 406] width 468 height 290
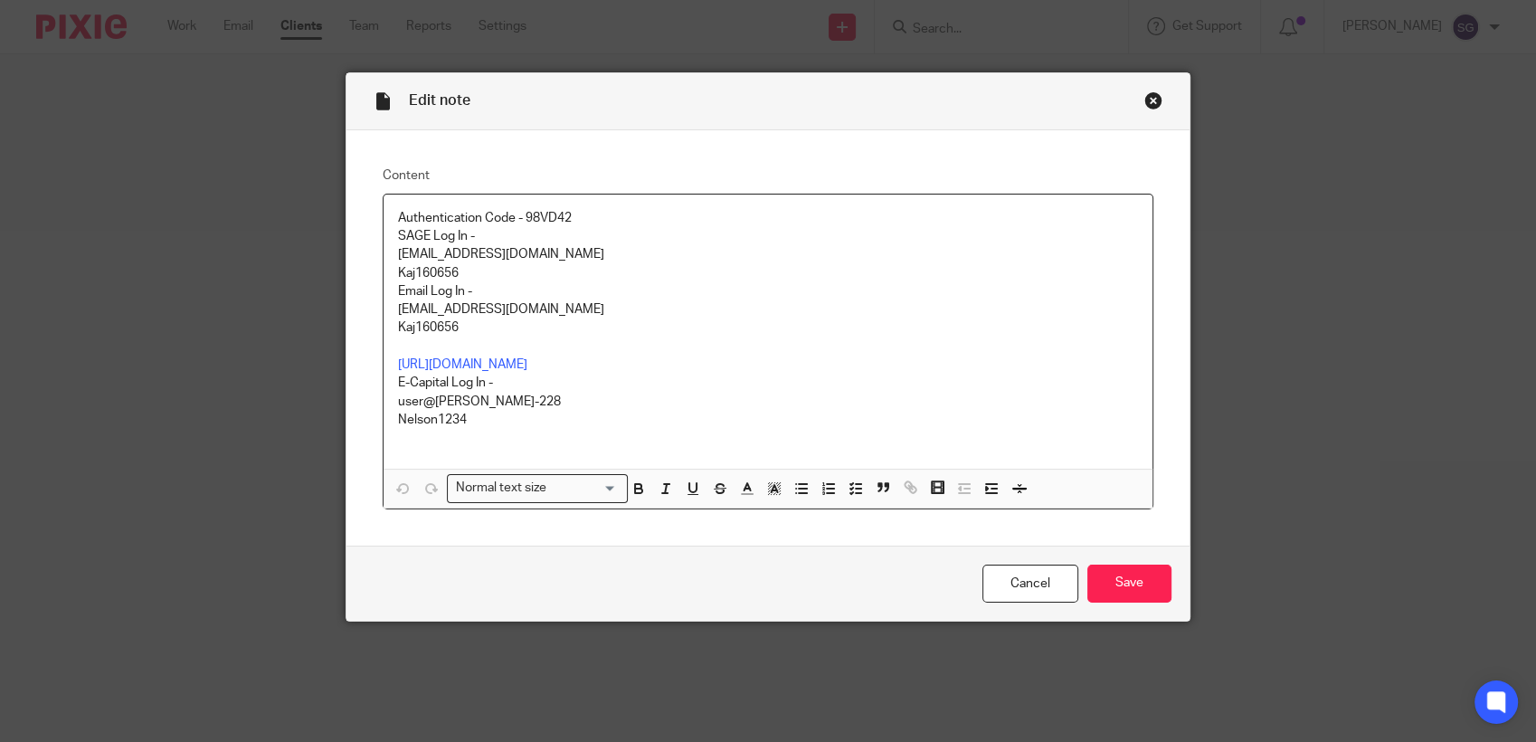
click at [427, 271] on p "Kaj160656" at bounding box center [768, 273] width 740 height 18
click at [421, 329] on p "Kaj160656" at bounding box center [768, 327] width 740 height 18
copy p "Kaj160656"
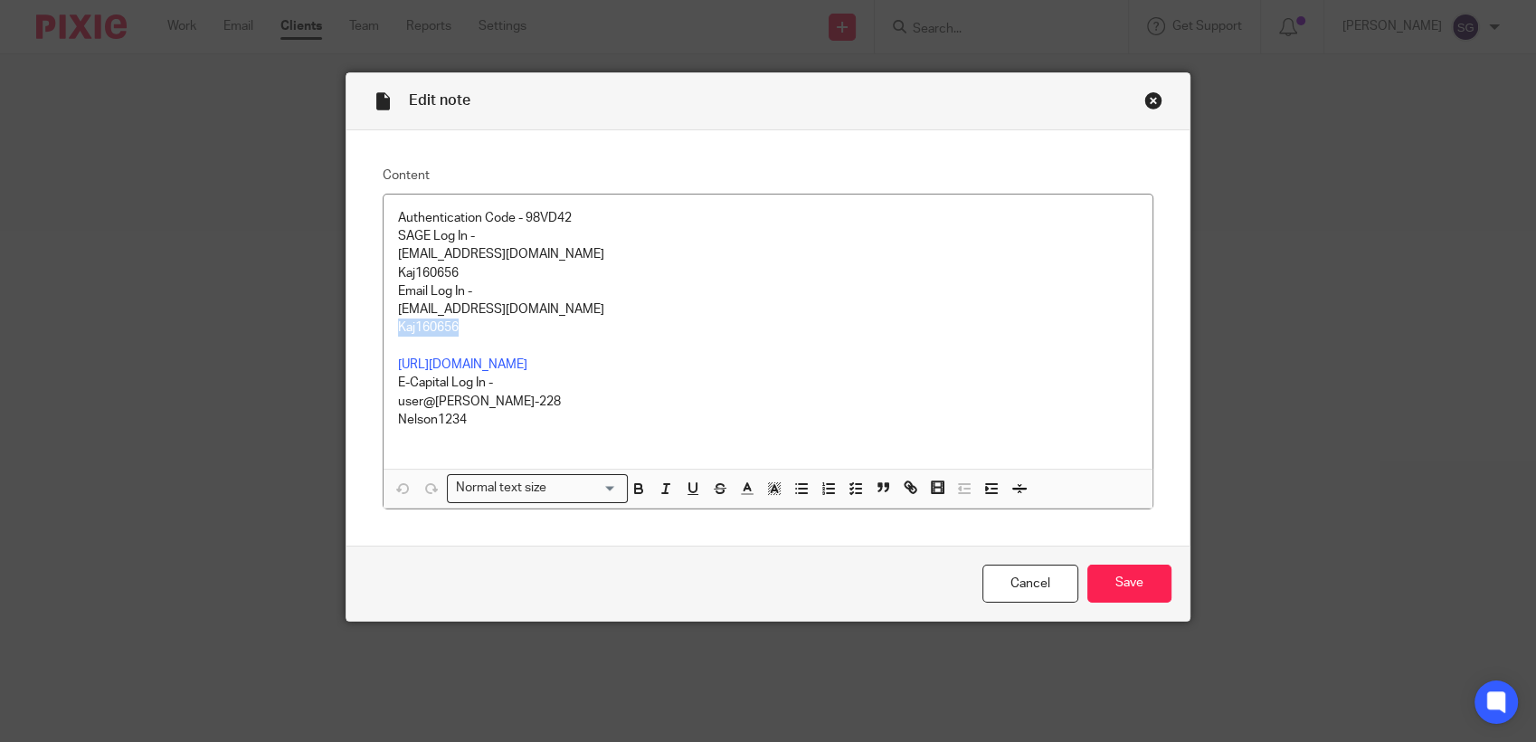
click at [1144, 102] on div "Close this dialog window" at bounding box center [1153, 100] width 18 height 18
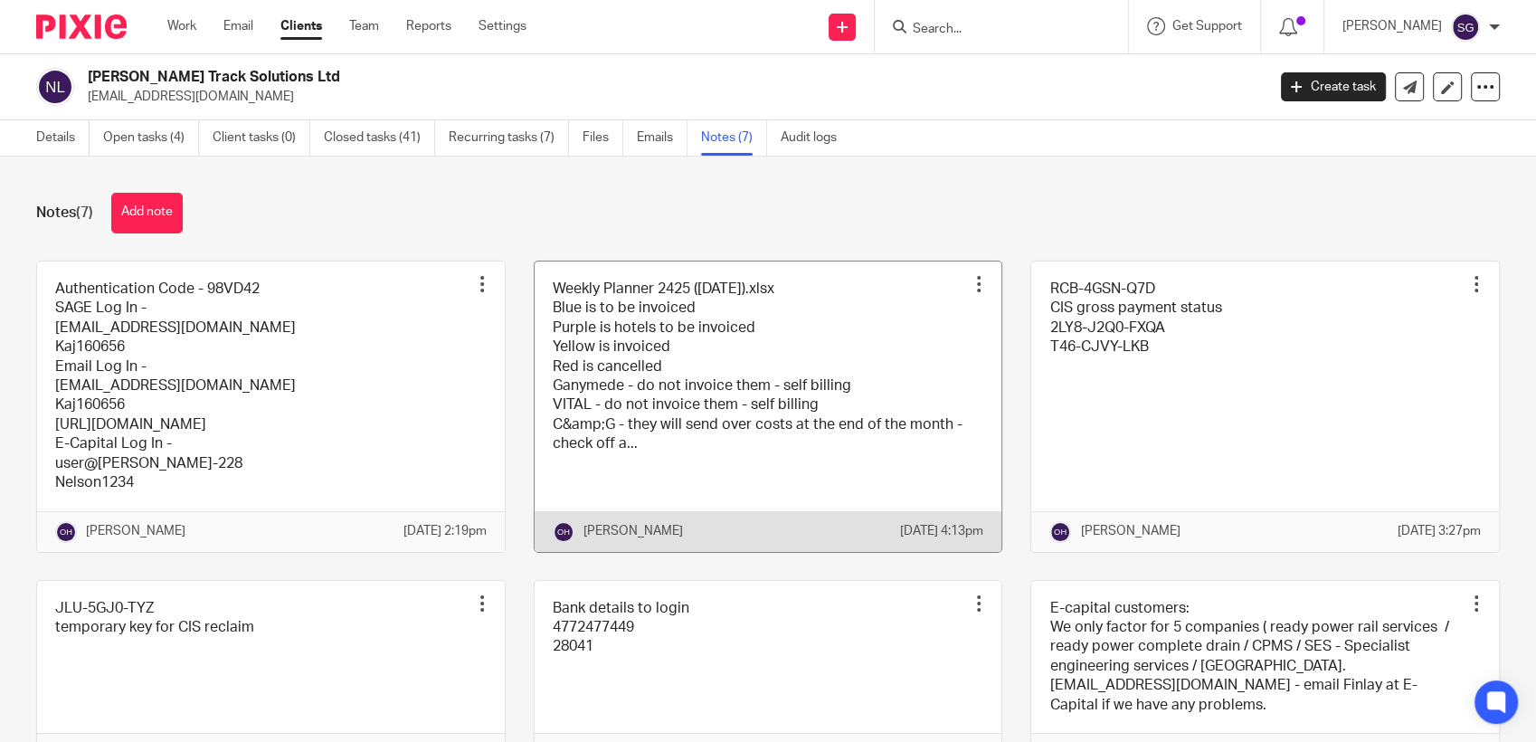
click at [692, 352] on link at bounding box center [768, 406] width 468 height 290
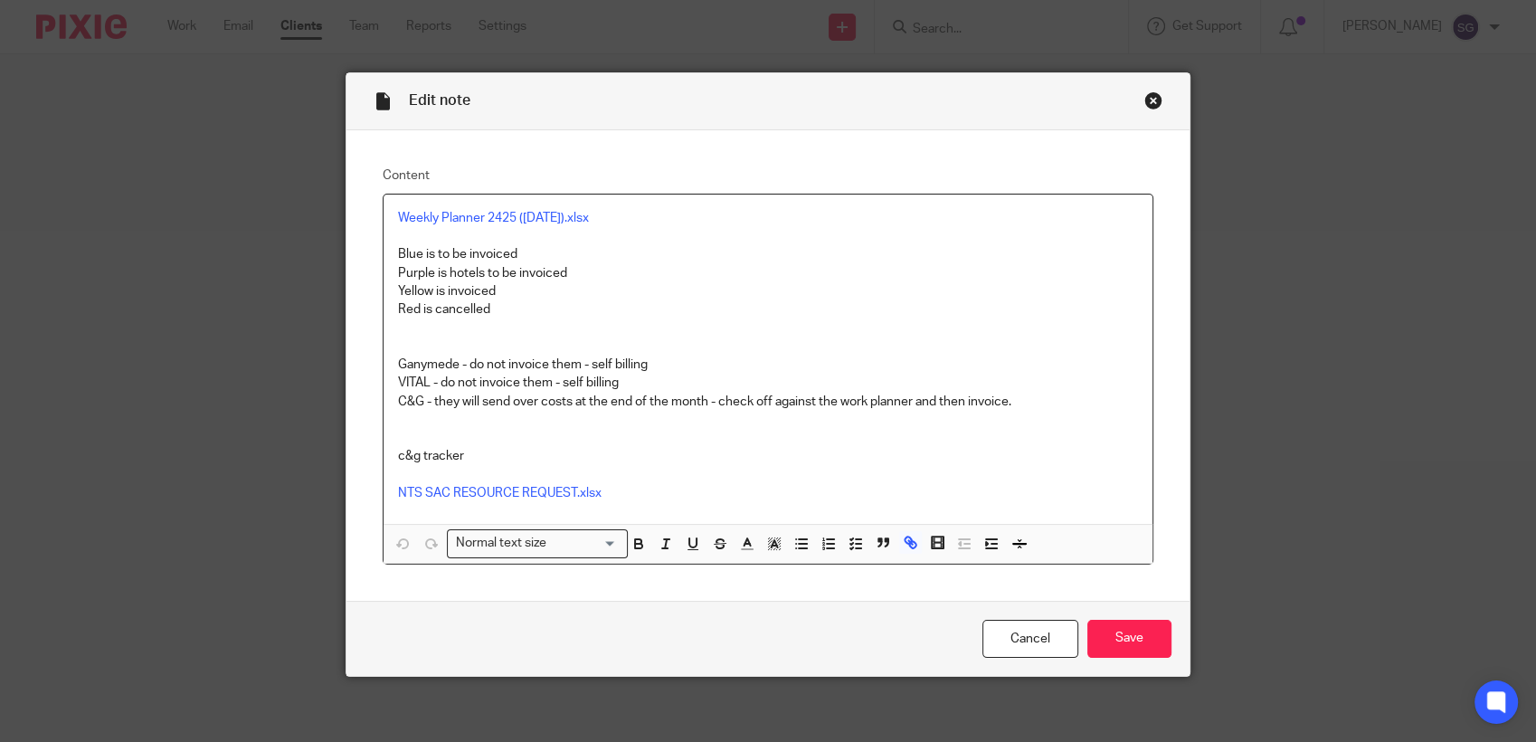
click at [1145, 98] on div "Close this dialog window" at bounding box center [1153, 100] width 18 height 18
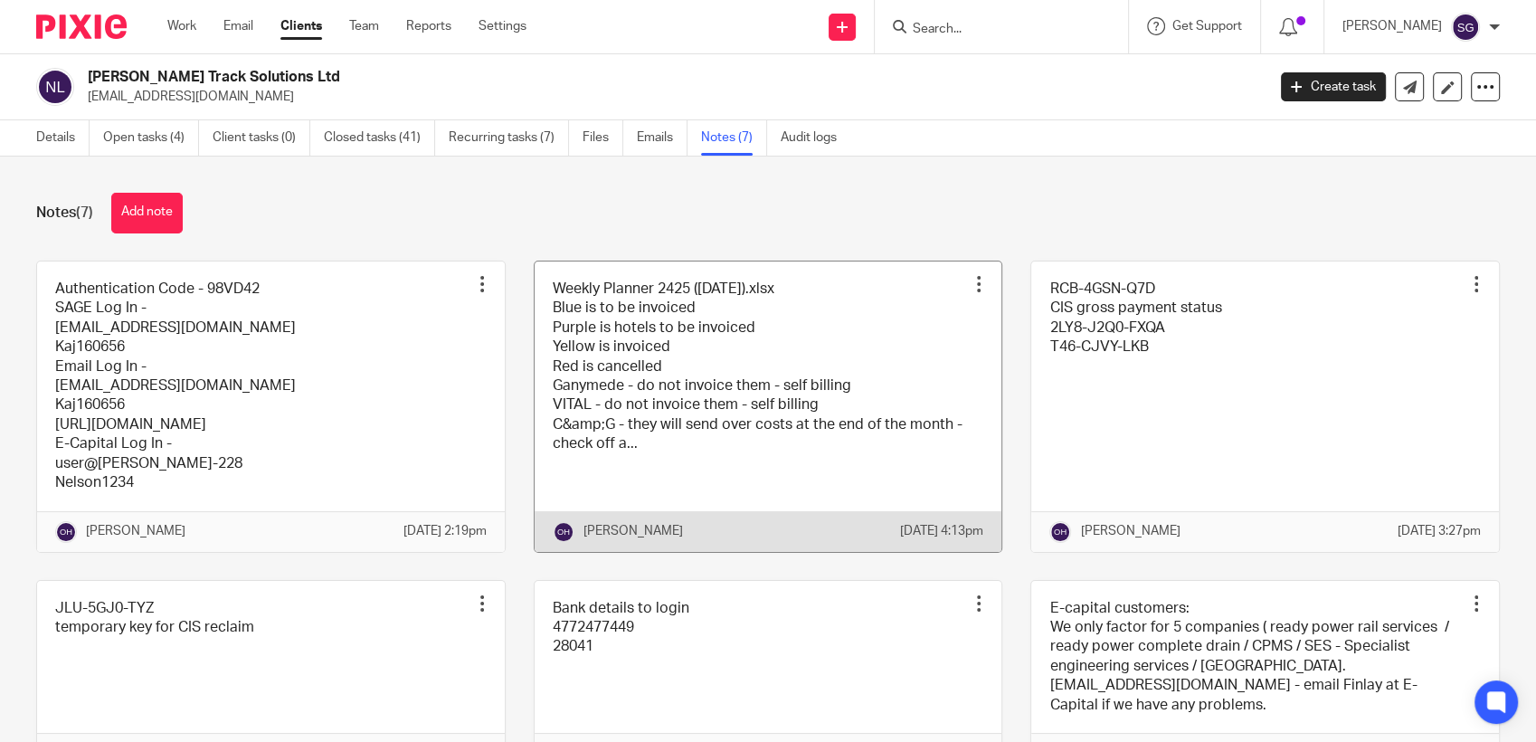
click at [748, 427] on link at bounding box center [768, 406] width 468 height 290
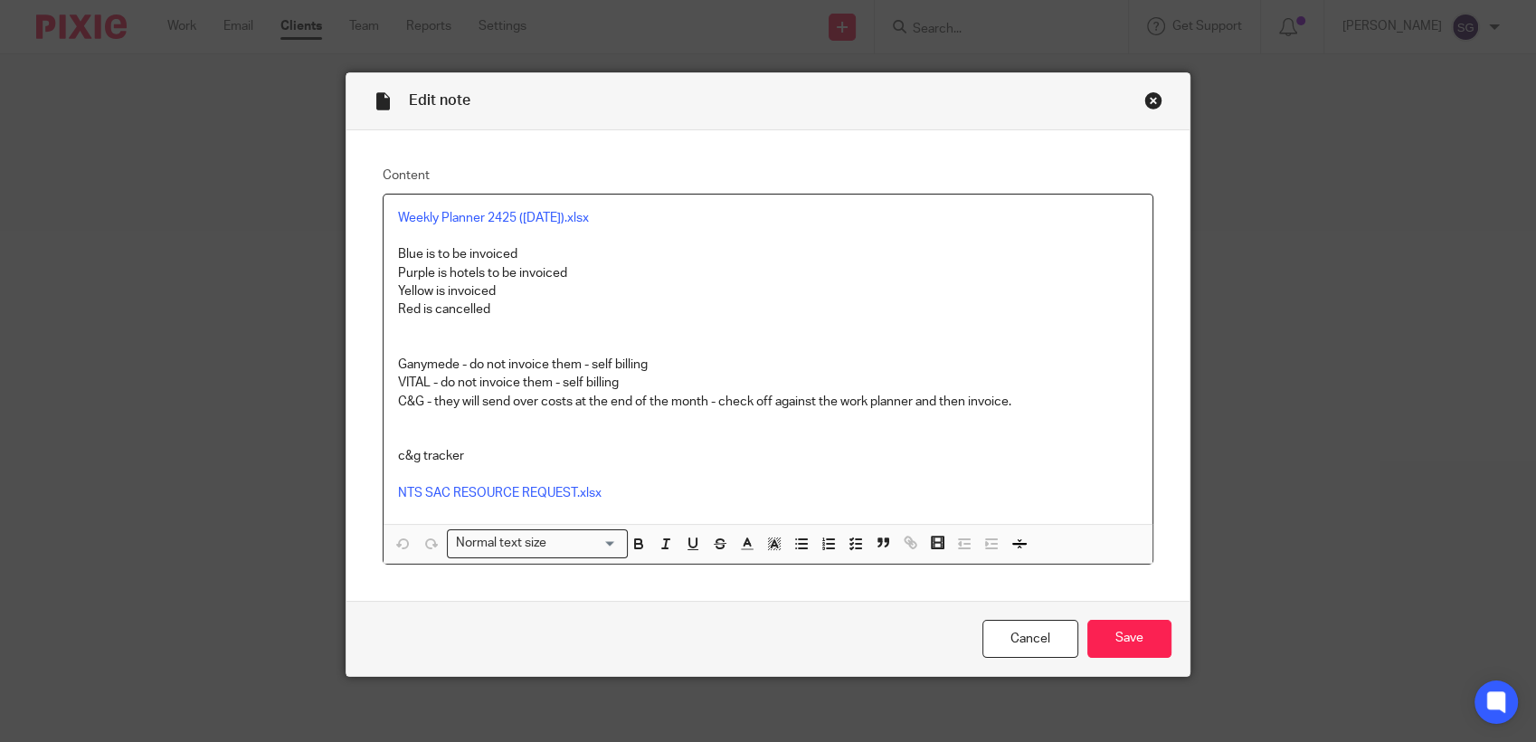
click at [1144, 103] on div "Close this dialog window" at bounding box center [1153, 100] width 18 height 18
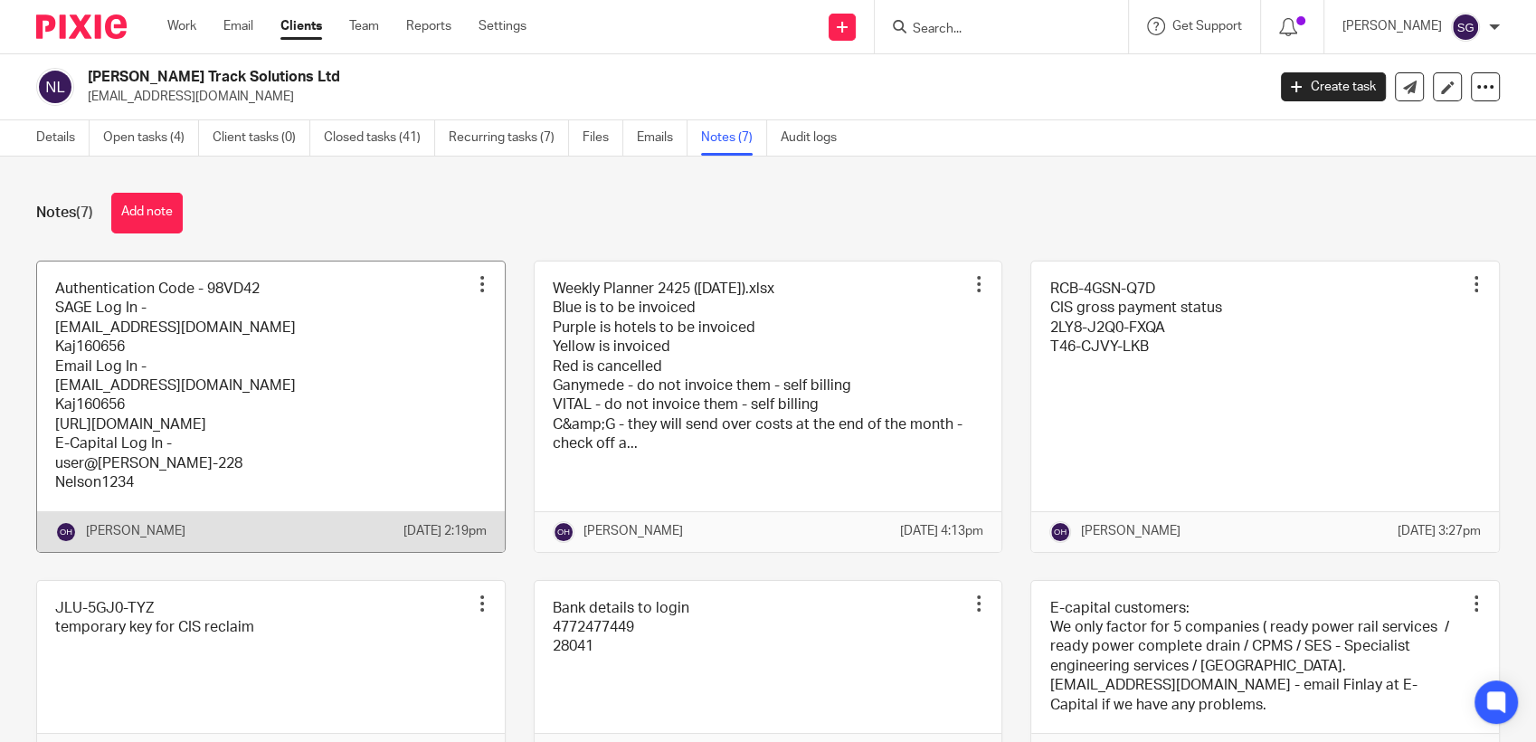
click at [302, 380] on link at bounding box center [271, 406] width 468 height 290
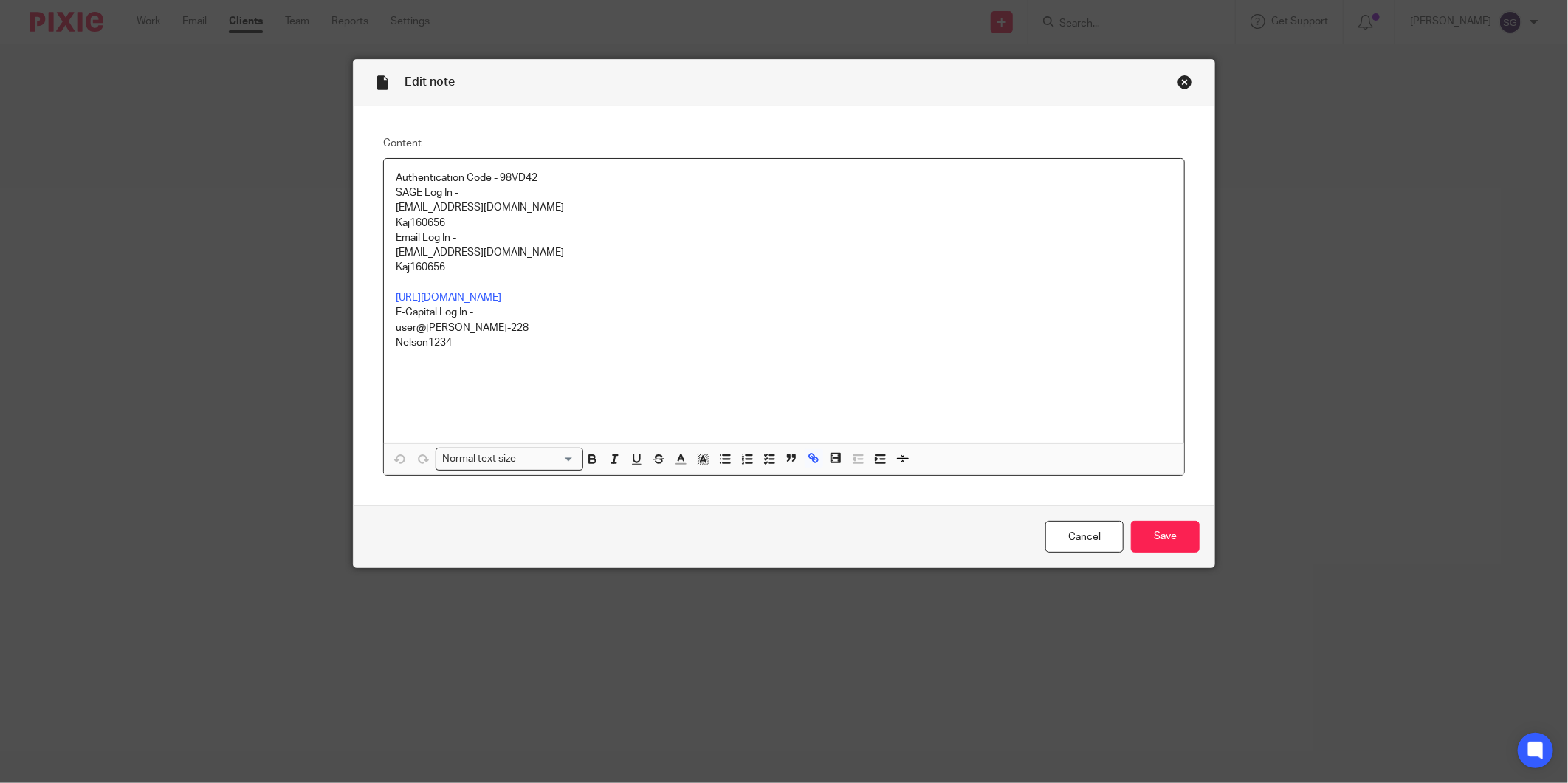
drag, startPoint x: 1073, startPoint y: 533, endPoint x: 1059, endPoint y: 467, distance: 67.5
click at [1073, 533] on link "Cancel" at bounding box center [1085, 536] width 78 height 32
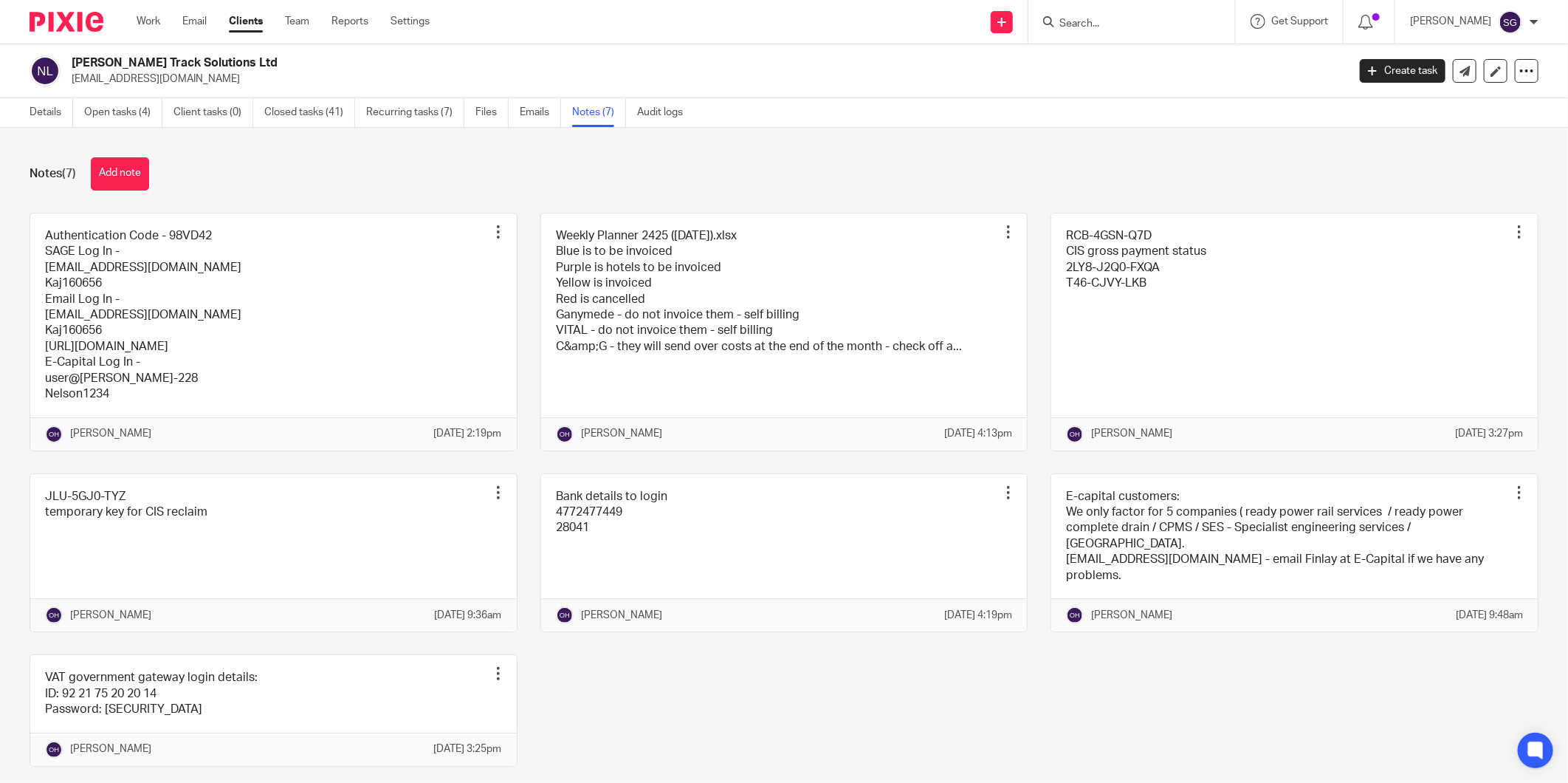
click at [1086, 22] on input "Search" at bounding box center [1124, 24] width 133 height 13
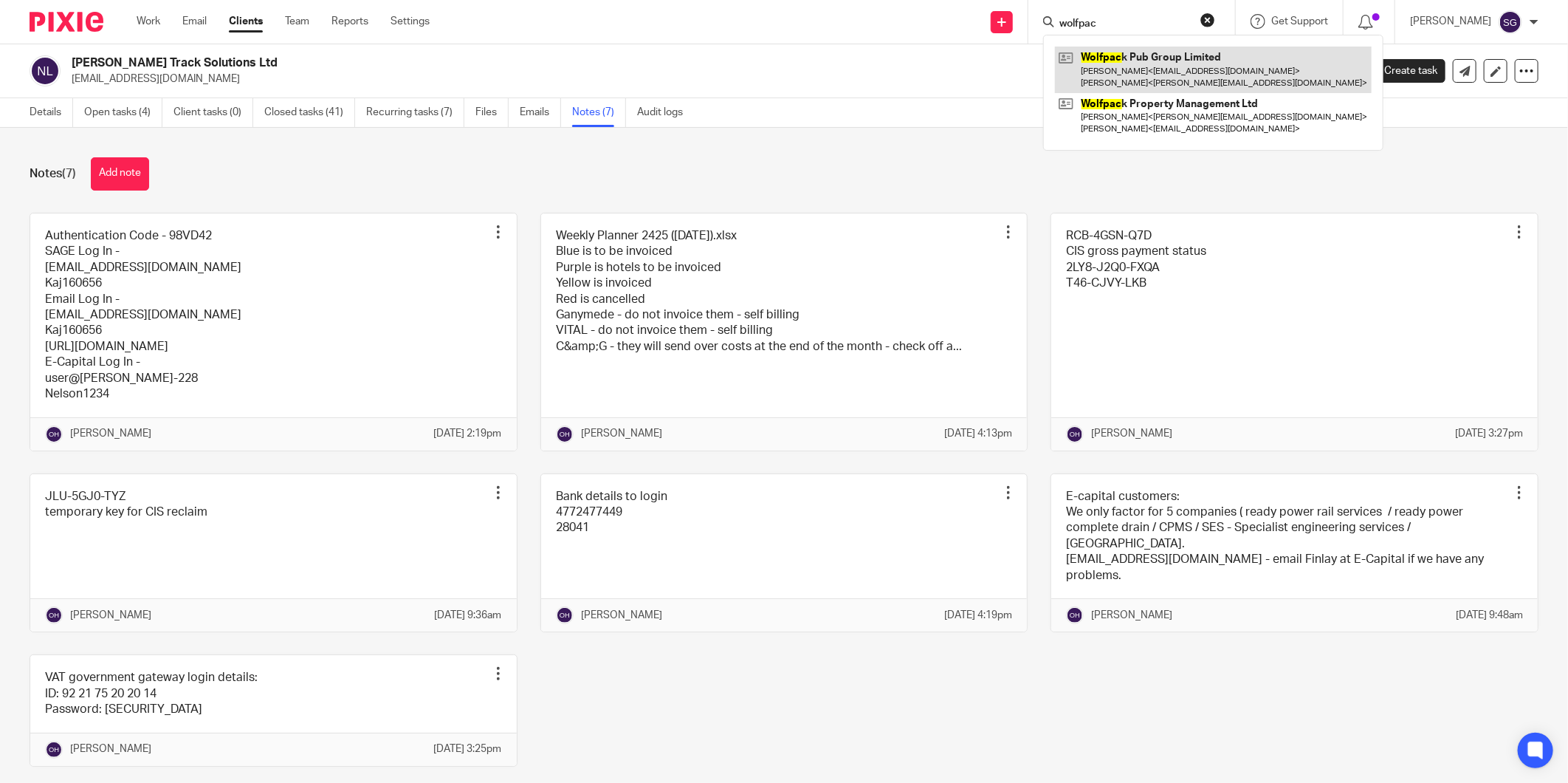
type input "wolfpac"
click at [1161, 77] on link at bounding box center [1213, 69] width 317 height 46
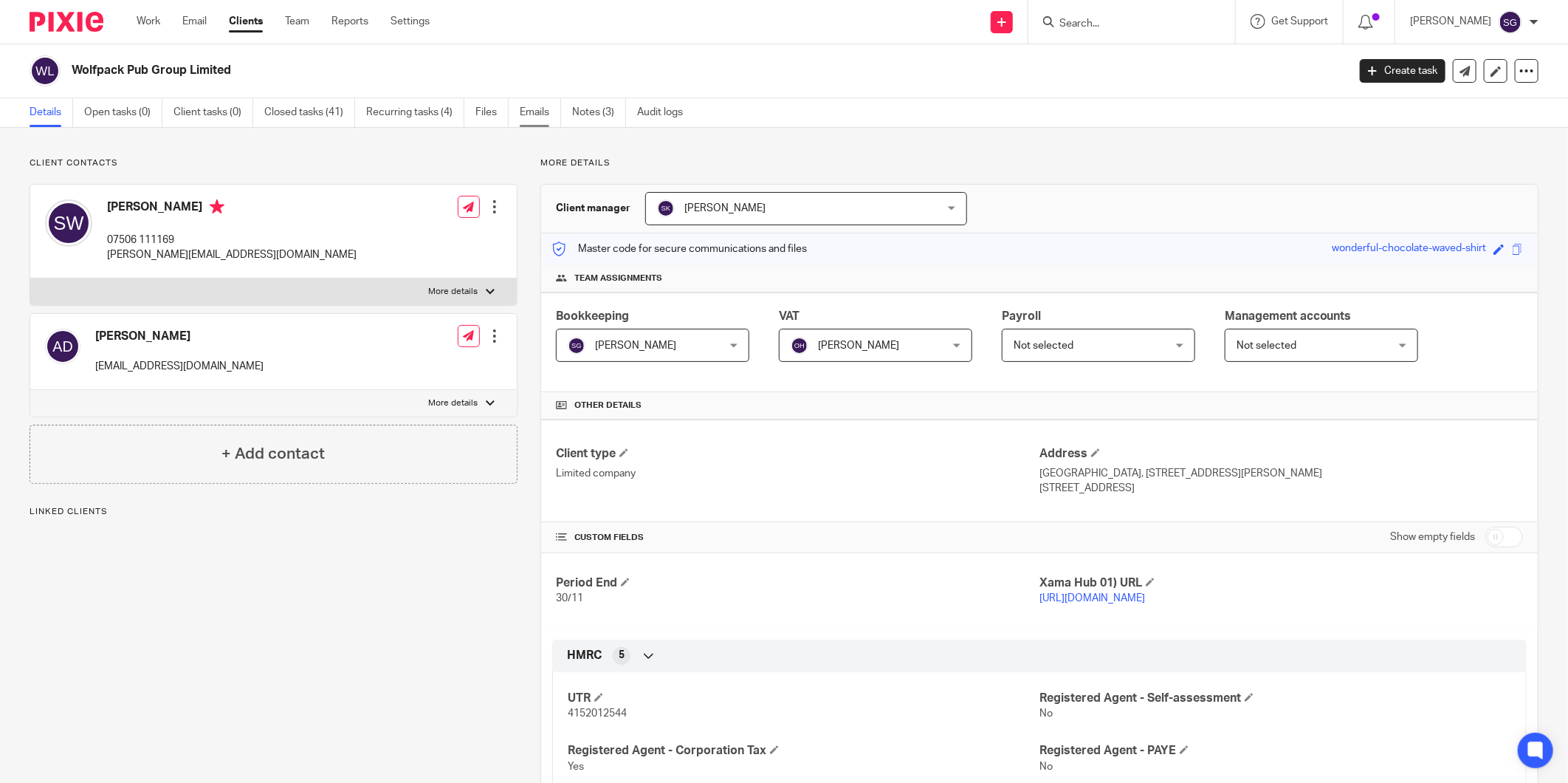
click at [535, 100] on link "Emails" at bounding box center [540, 112] width 42 height 29
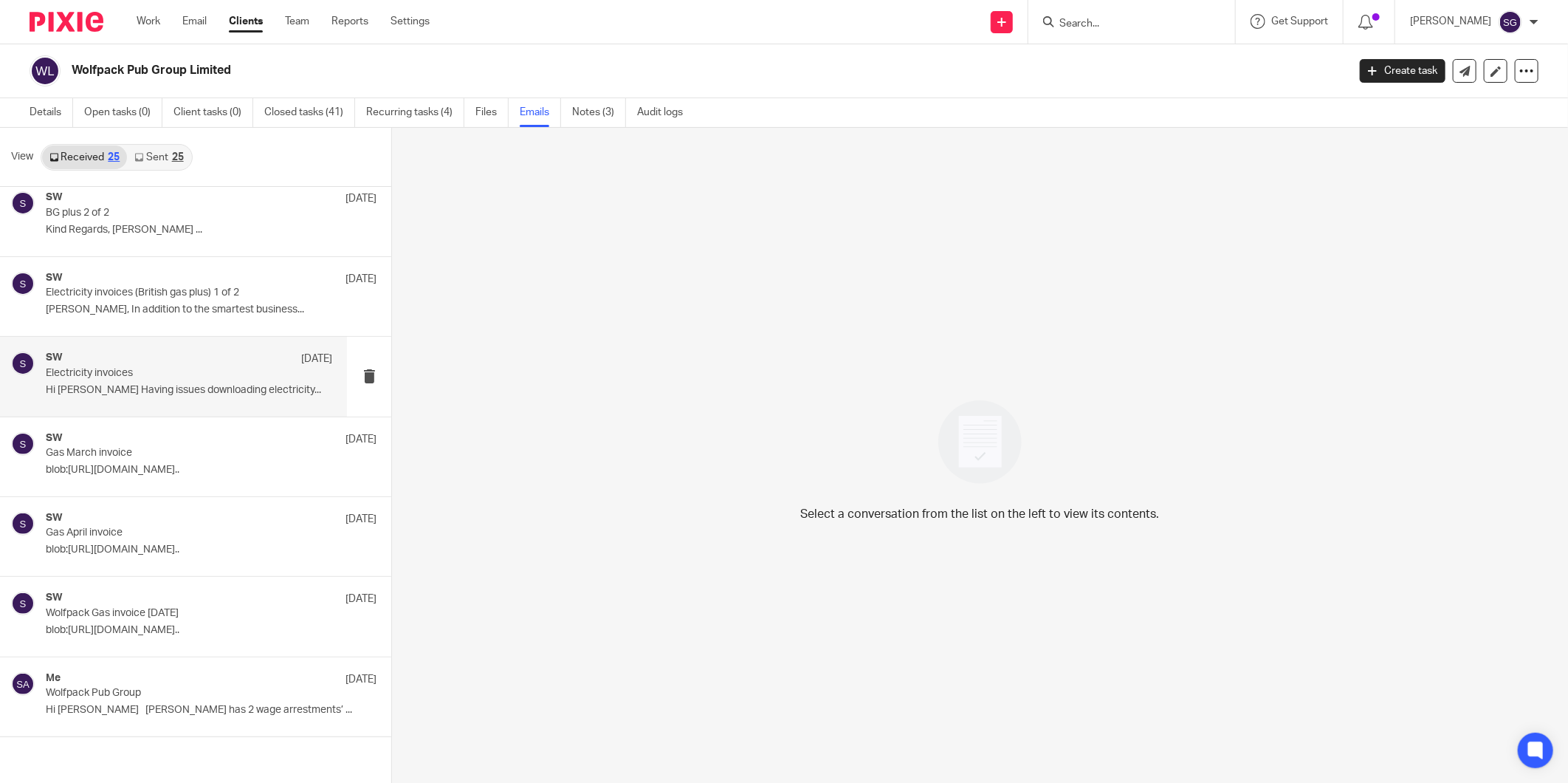
scroll to position [2, 0]
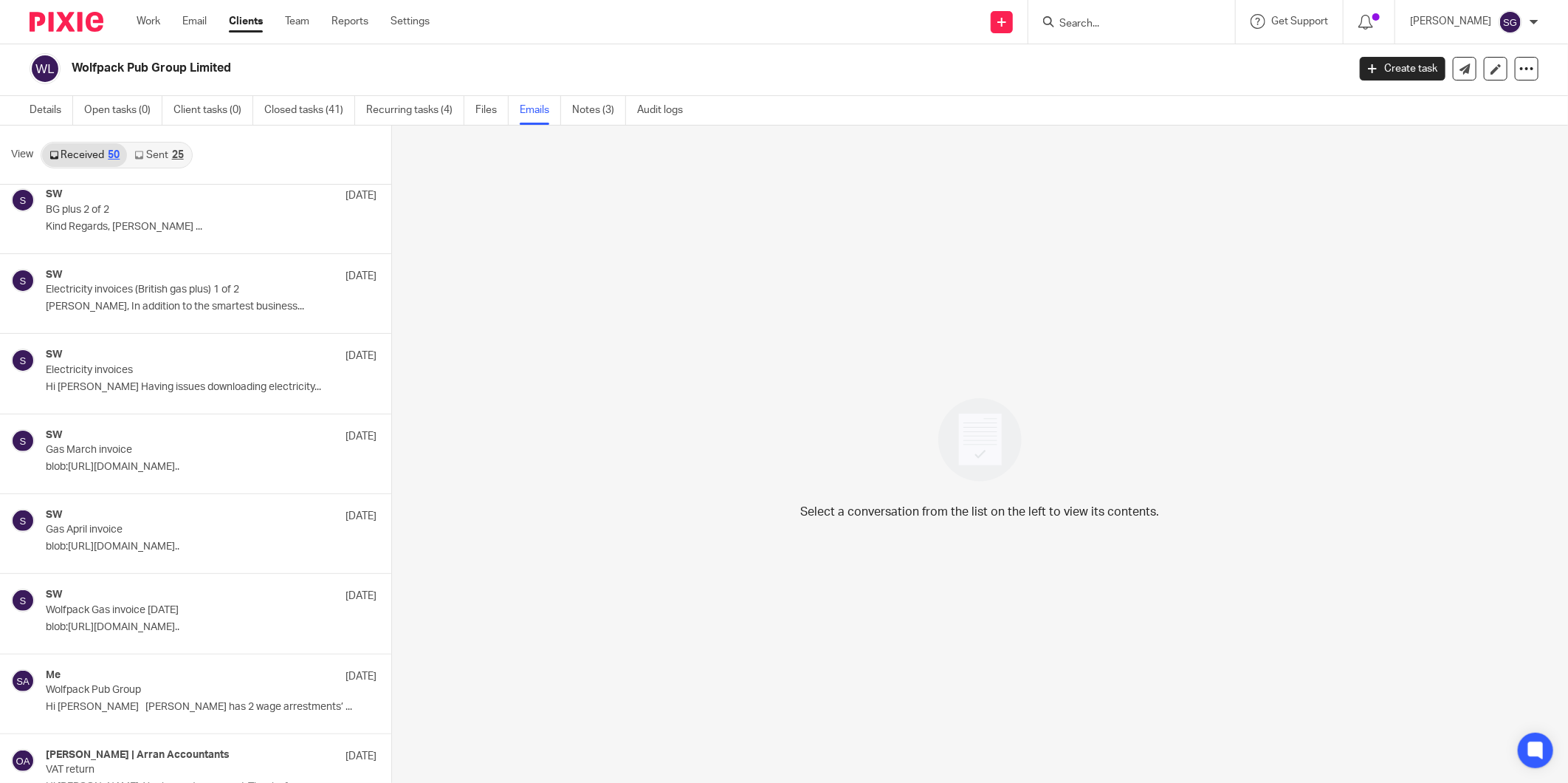
click at [150, 149] on link "Sent 25" at bounding box center [159, 154] width 64 height 24
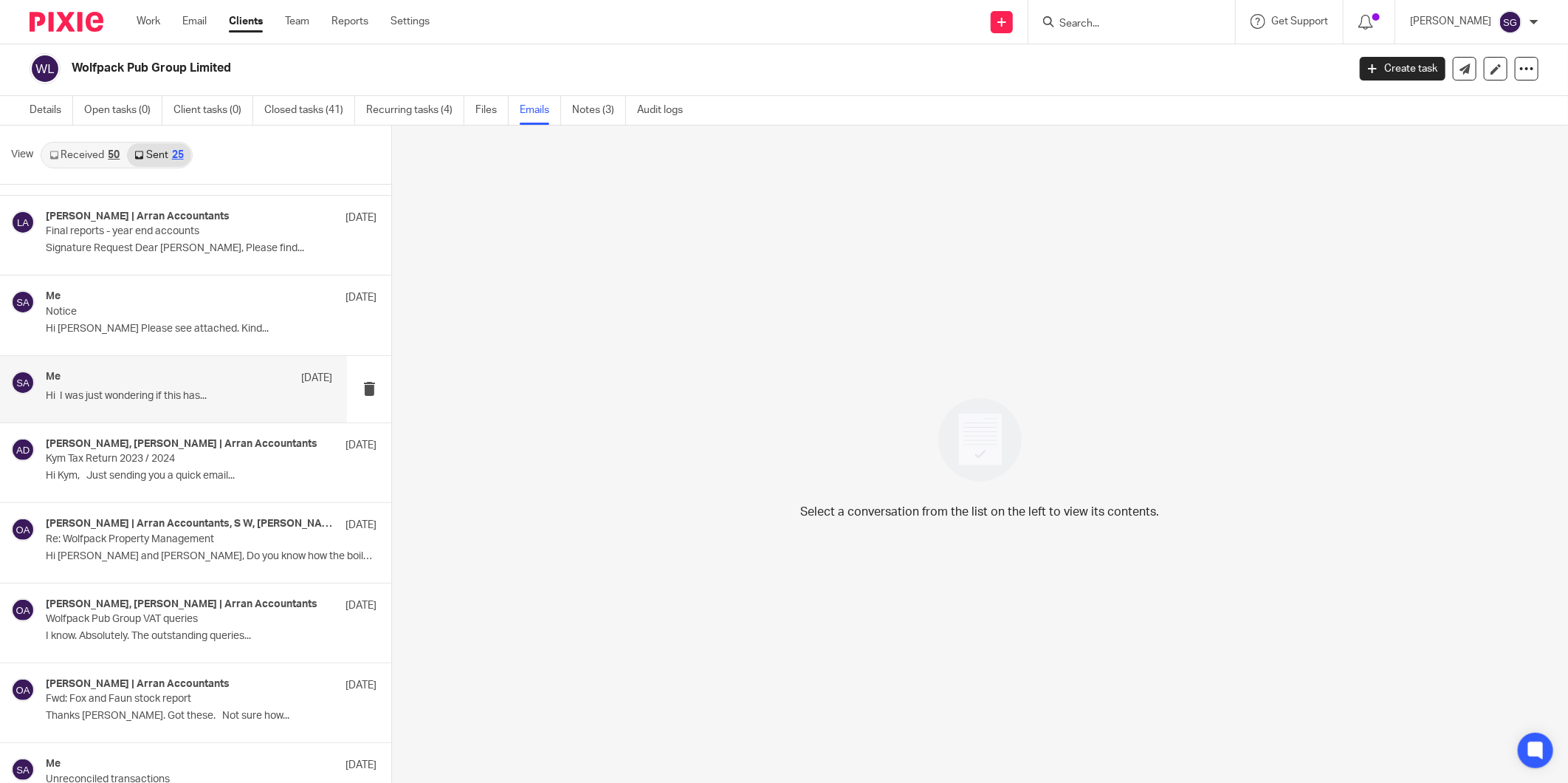
scroll to position [492, 0]
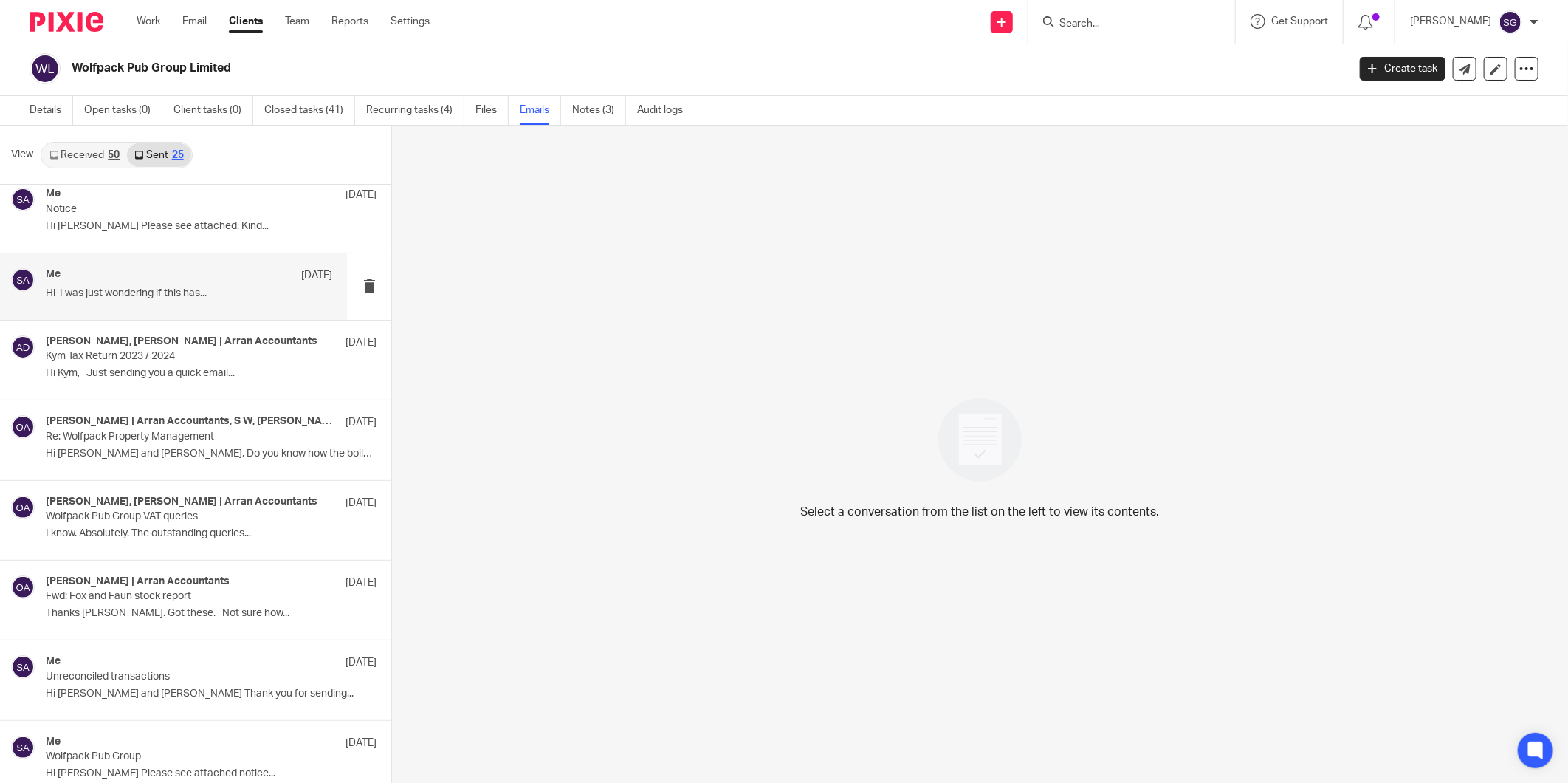
click at [208, 290] on p "Hi I was just wondering if this has..." at bounding box center [189, 293] width 287 height 12
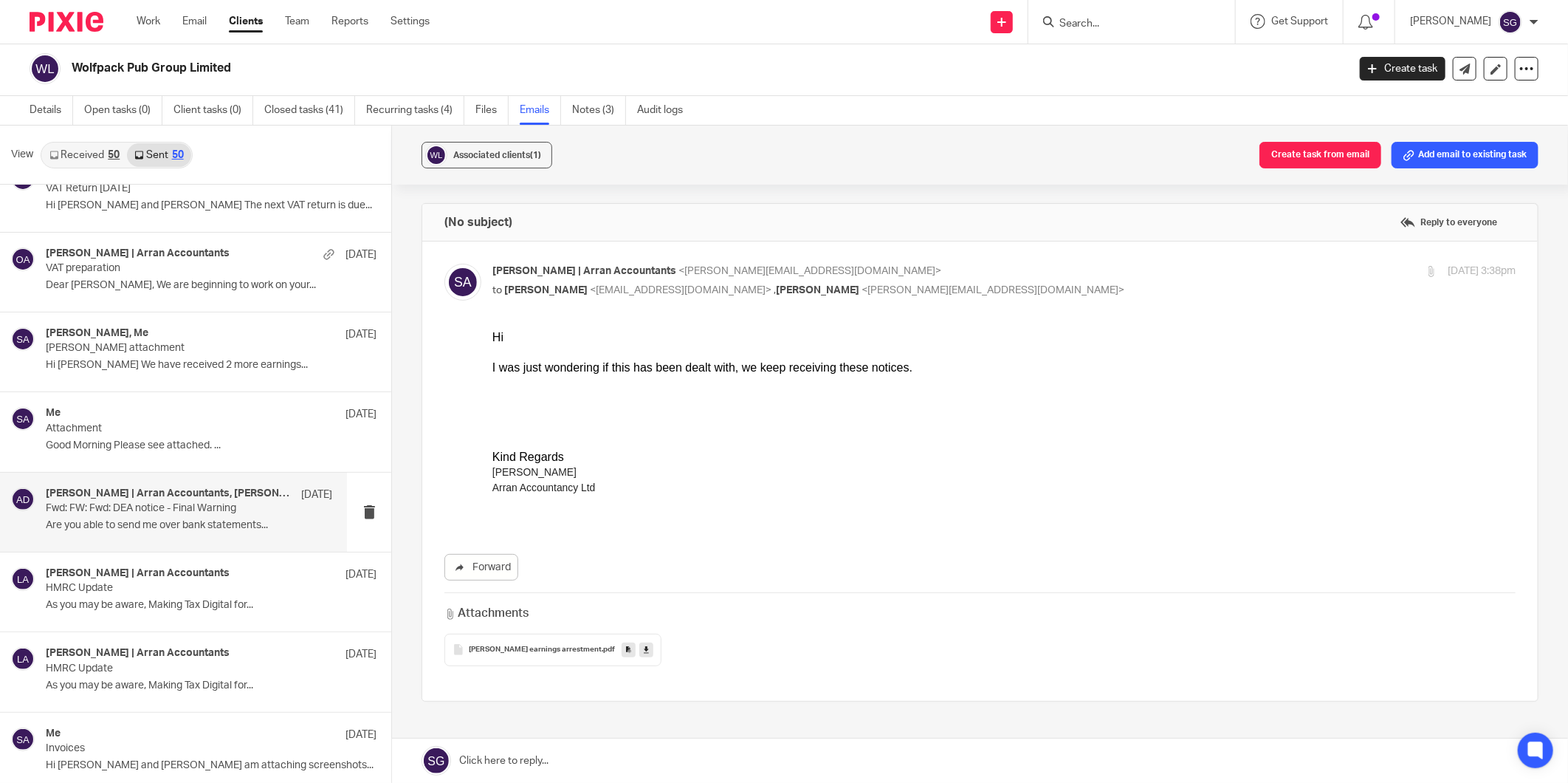
scroll to position [1969, 0]
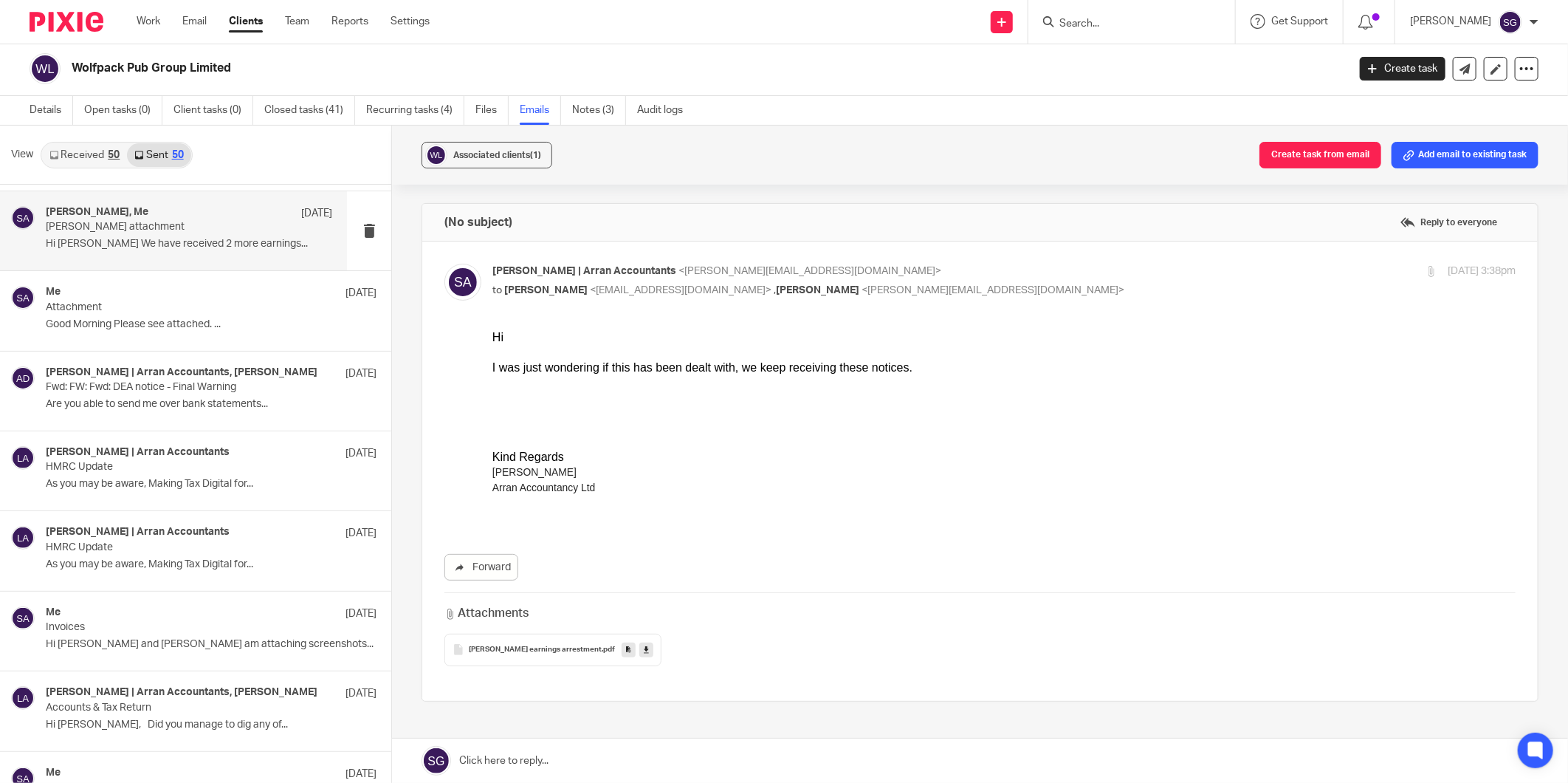
click at [174, 212] on div "Denise Redmond, Me 25 Feb" at bounding box center [189, 213] width 287 height 15
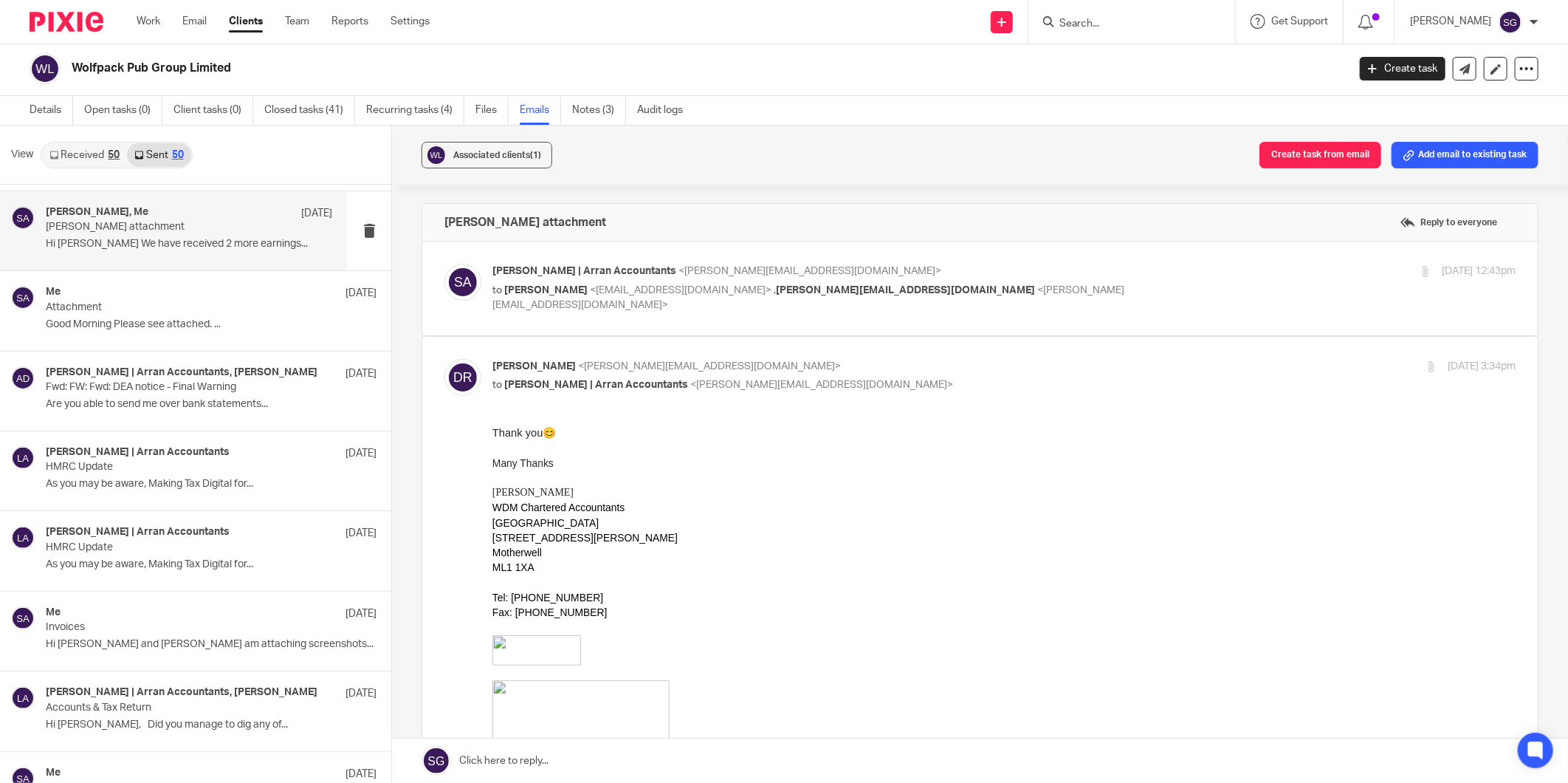
scroll to position [0, 0]
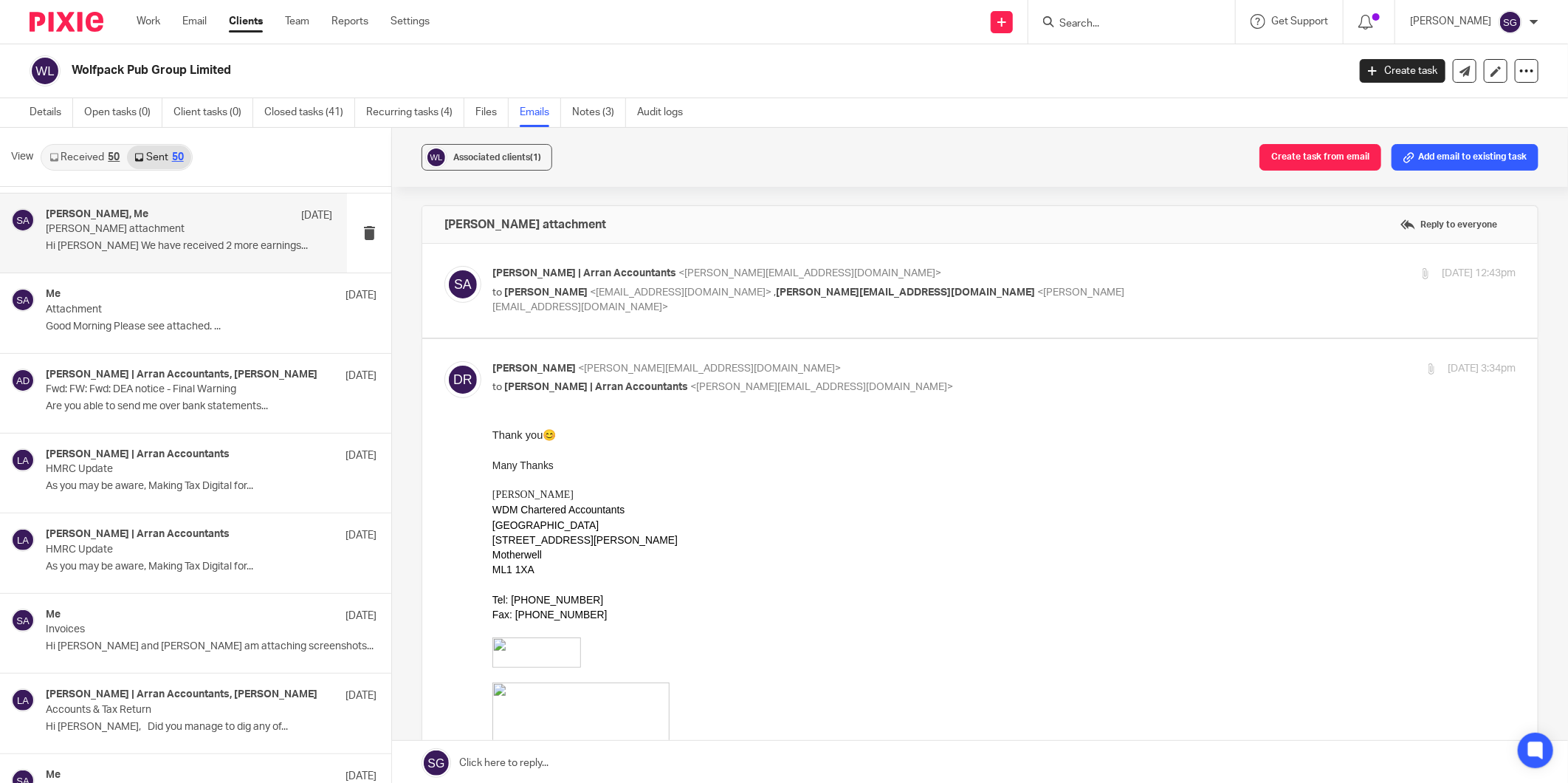
click at [552, 299] on p "to Alan Duncan <adduncan@btinternet.com> , denise@wdmca.co.uk <denise@wdmca.co.…" at bounding box center [833, 300] width 682 height 30
checkbox input "true"
